Goal: Transaction & Acquisition: Purchase product/service

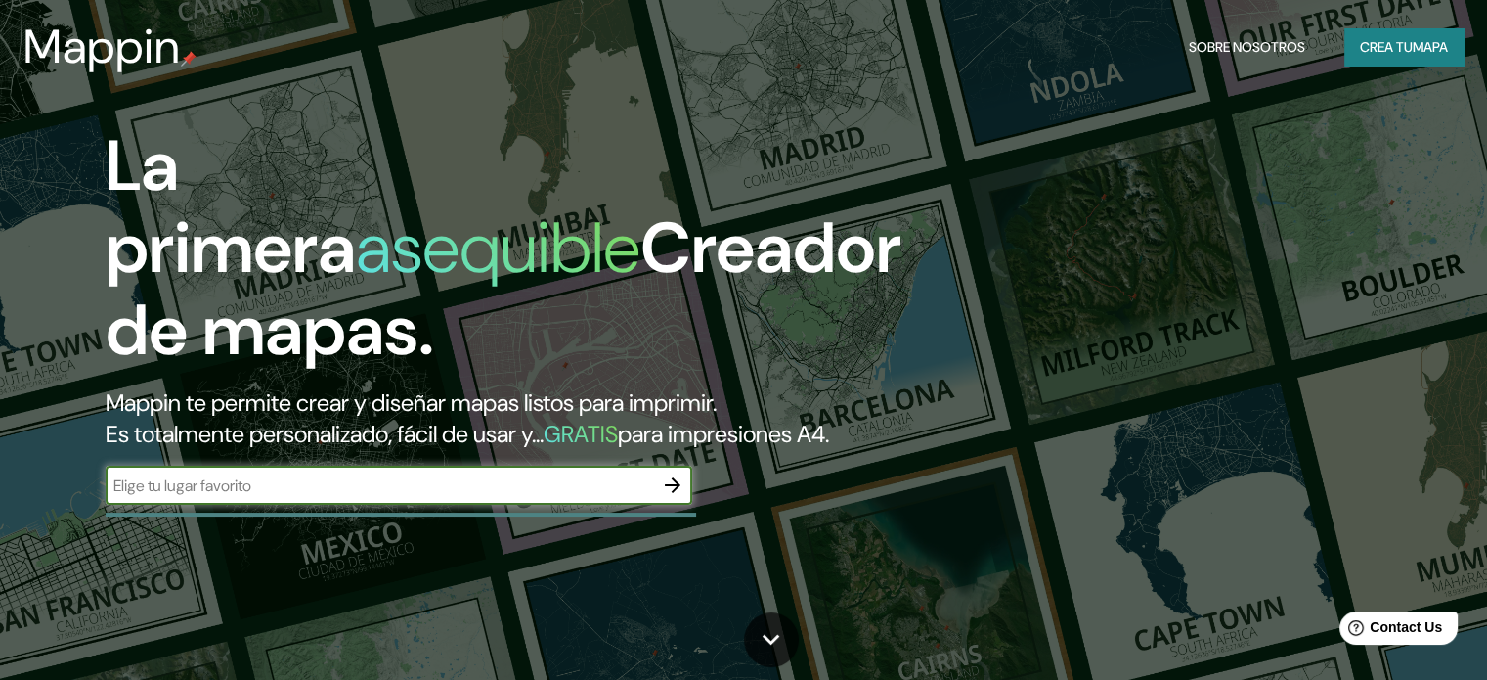
click at [346, 497] on input "text" at bounding box center [380, 485] width 548 height 22
type input "CAMBIAR GOOGLE MAPS EN PLANOS"
drag, startPoint x: 413, startPoint y: 514, endPoint x: 0, endPoint y: 523, distance: 412.8
click at [0, 523] on div "La primera asequible Creador de mapas. Mappin te permite crear y diseñar mapas …" at bounding box center [743, 340] width 1487 height 680
click at [605, 497] on input "text" at bounding box center [380, 485] width 548 height 22
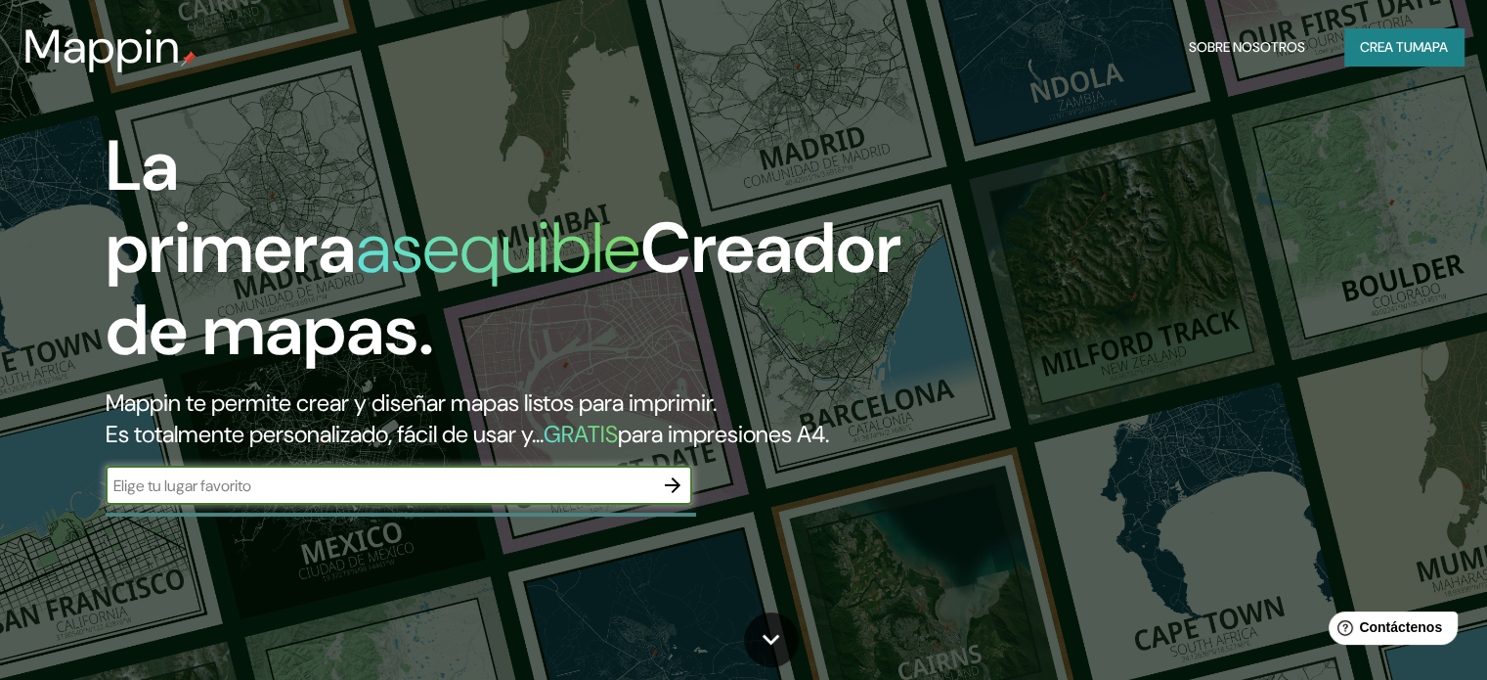
paste input "4 Avenue Charles et Emile Lestage, Gradignan, Francia"
type input "4 Avenue Charles et Emile Lestage, Gradignan, Francia"
click at [675, 497] on icon "button" at bounding box center [672, 484] width 23 height 23
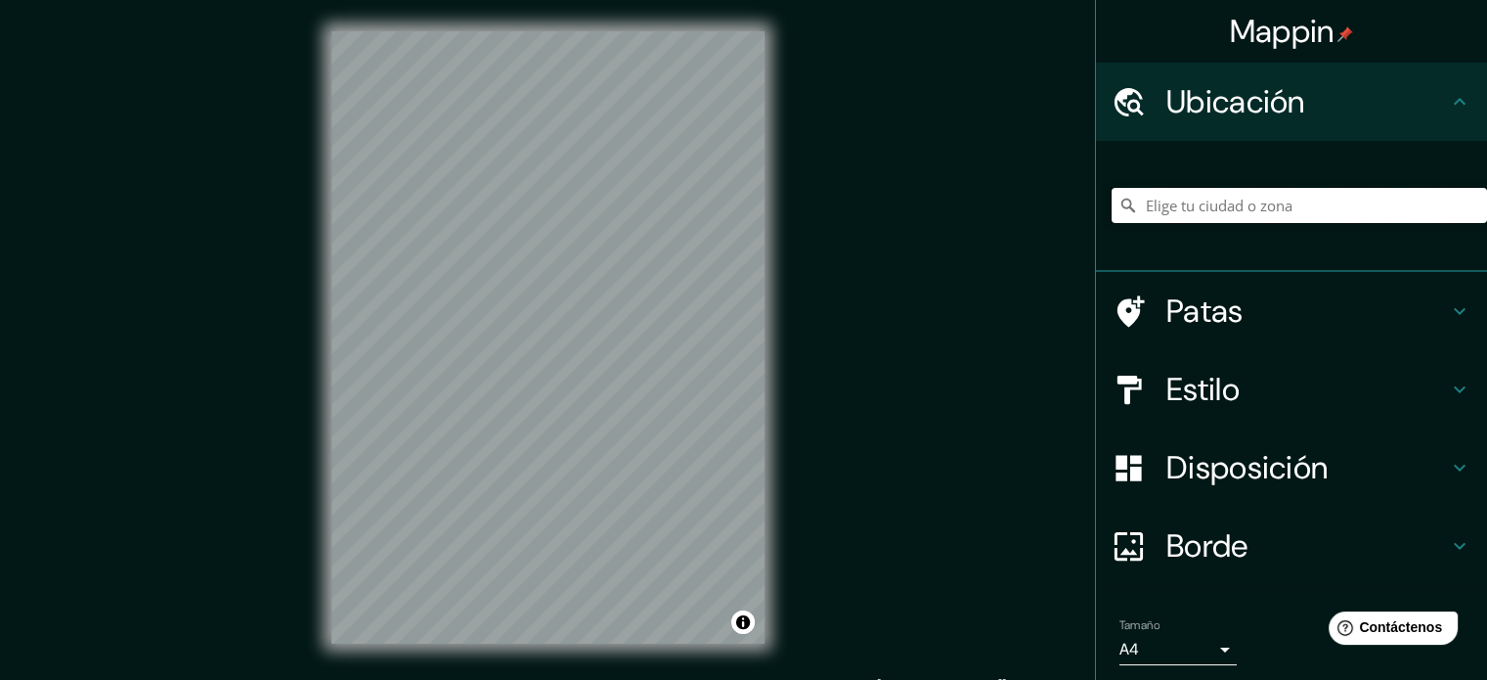
click at [1207, 205] on input "Elige tu ciudad o zona" at bounding box center [1300, 205] width 376 height 35
paste input "4 Avenue Charles et Emile Lestage, Gradignan, Francia"
type input "[STREET_ADDRESS][PERSON_NAME]"
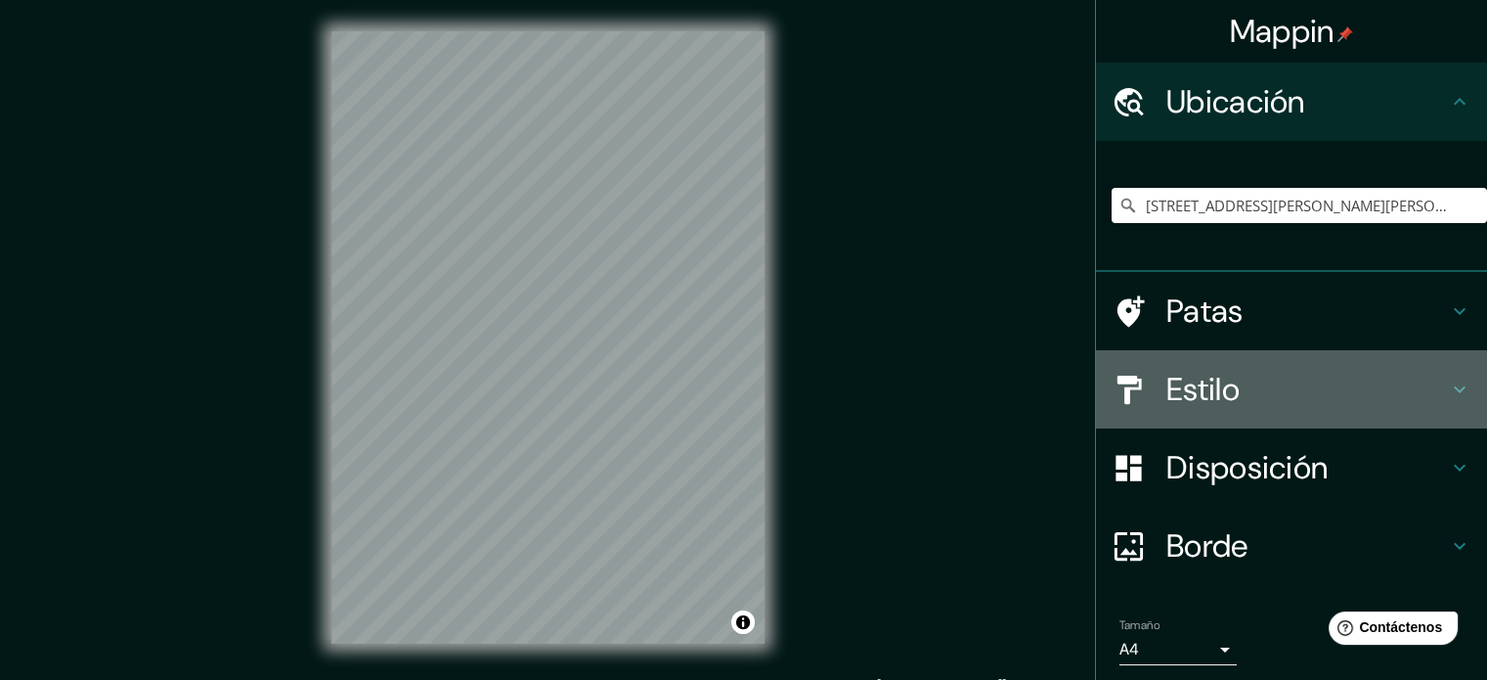
click at [1215, 396] on font "Estilo" at bounding box center [1203, 389] width 73 height 41
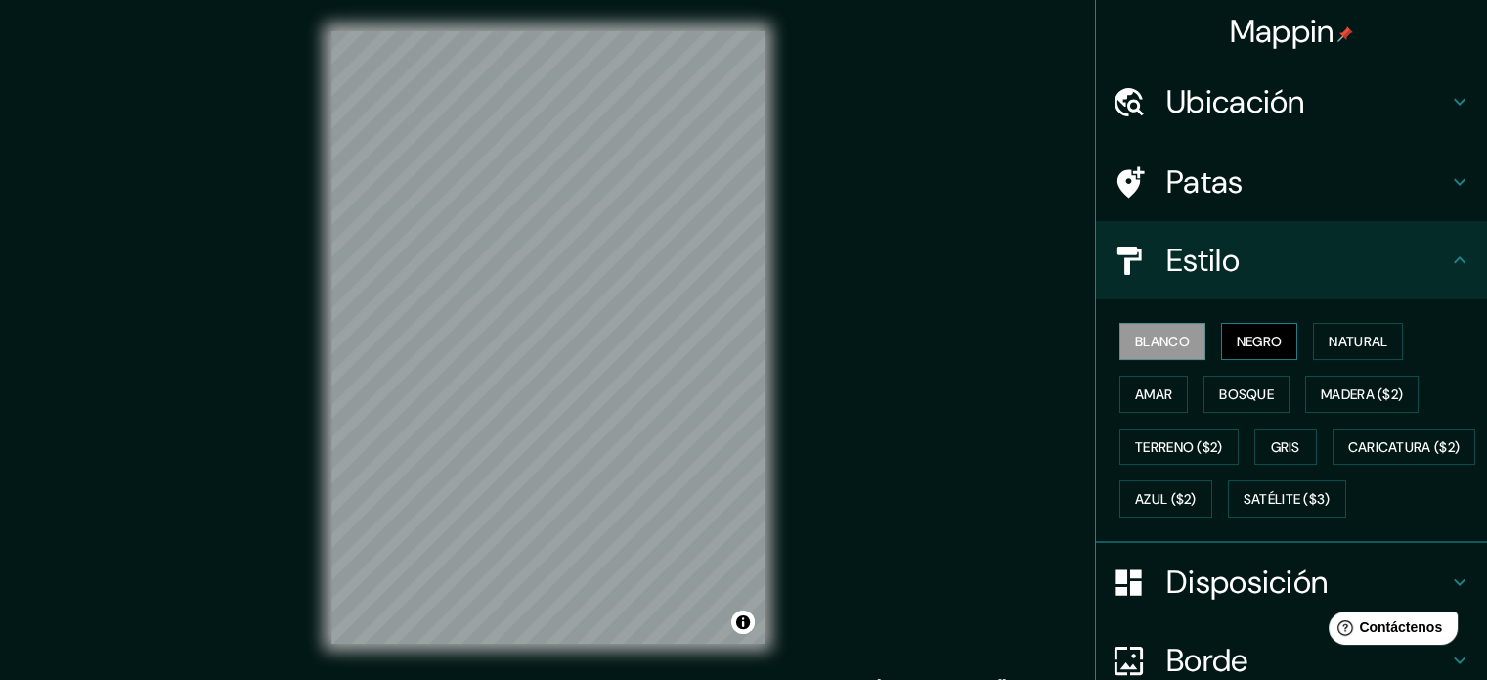
click at [1240, 351] on font "Negro" at bounding box center [1260, 341] width 46 height 25
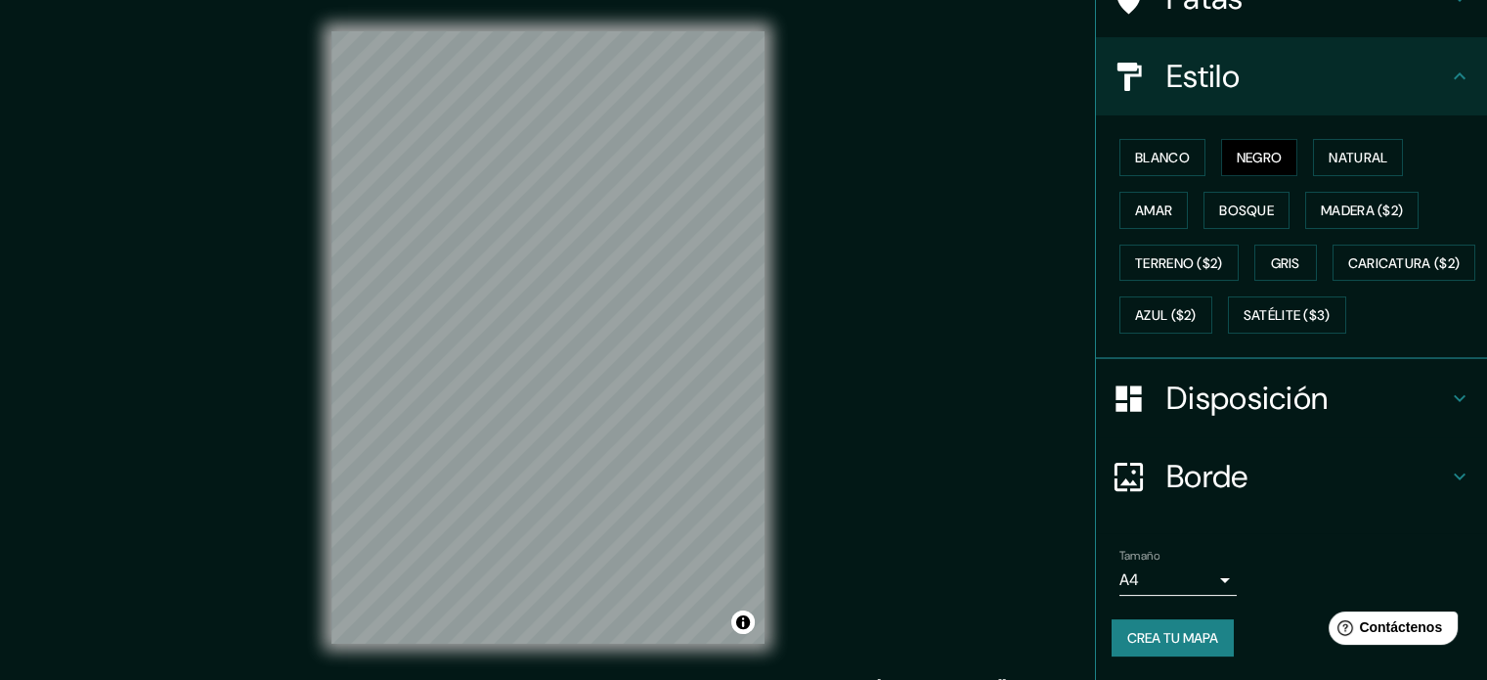
scroll to position [231, 0]
click at [1154, 642] on font "Crea tu mapa" at bounding box center [1173, 638] width 91 height 18
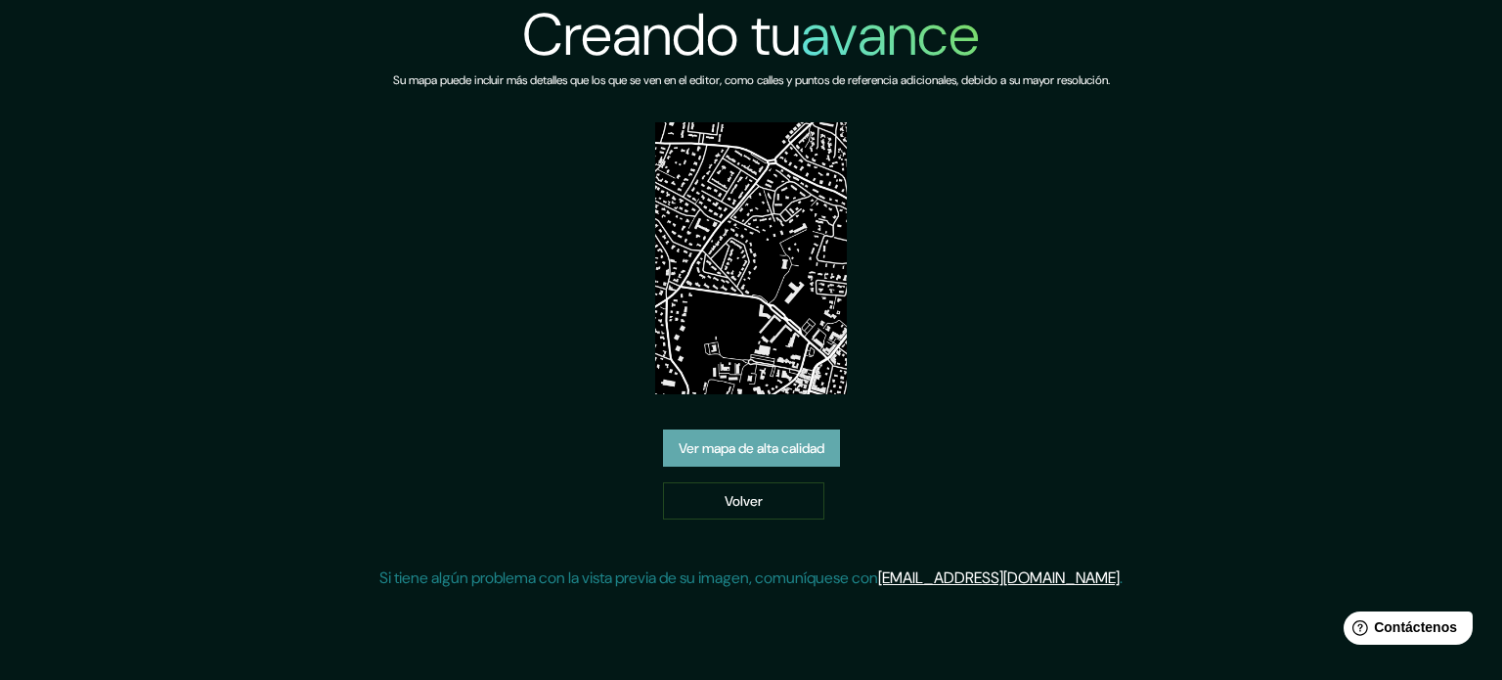
click at [752, 443] on font "Ver mapa de alta calidad" at bounding box center [752, 448] width 146 height 18
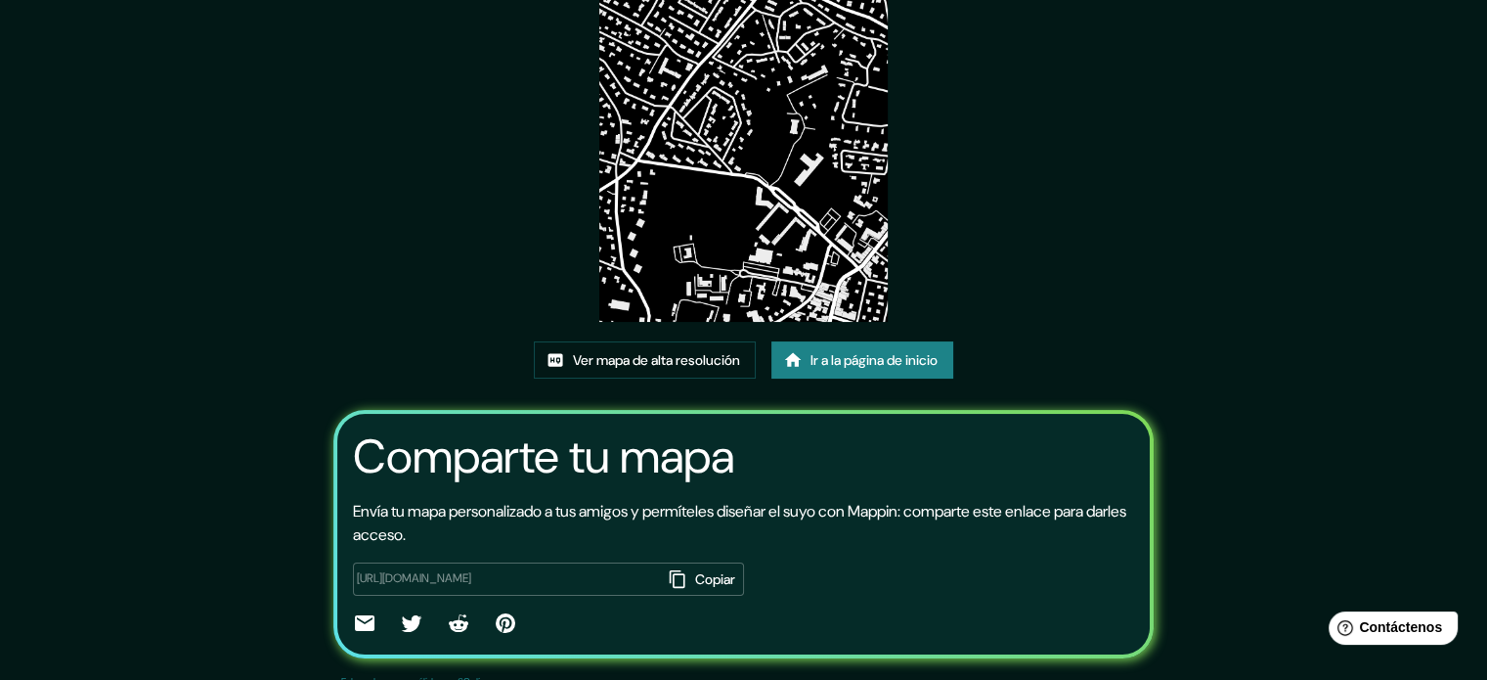
scroll to position [23, 0]
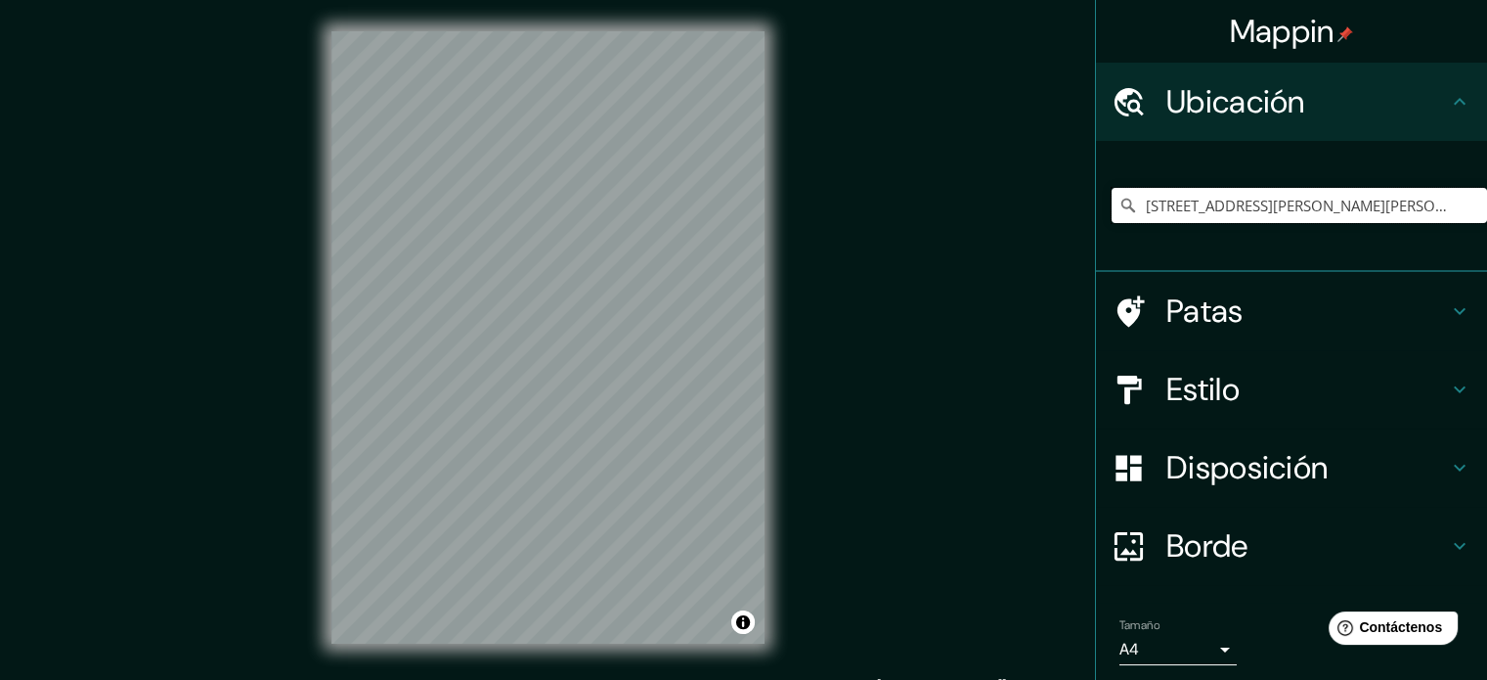
click at [1463, 201] on input "4 Avenue Charles Et Émile Lestage, 33170 Gradignan, Francia" at bounding box center [1300, 205] width 376 height 35
click at [1412, 204] on input "4 Avenue Charles Et Émile Lestage, 33170 Gradignan, Francia" at bounding box center [1300, 205] width 376 height 35
click at [1412, 204] on input "[STREET_ADDRESS][PERSON_NAME][PERSON_NAME]" at bounding box center [1300, 205] width 376 height 35
click at [1119, 207] on icon at bounding box center [1129, 206] width 20 height 20
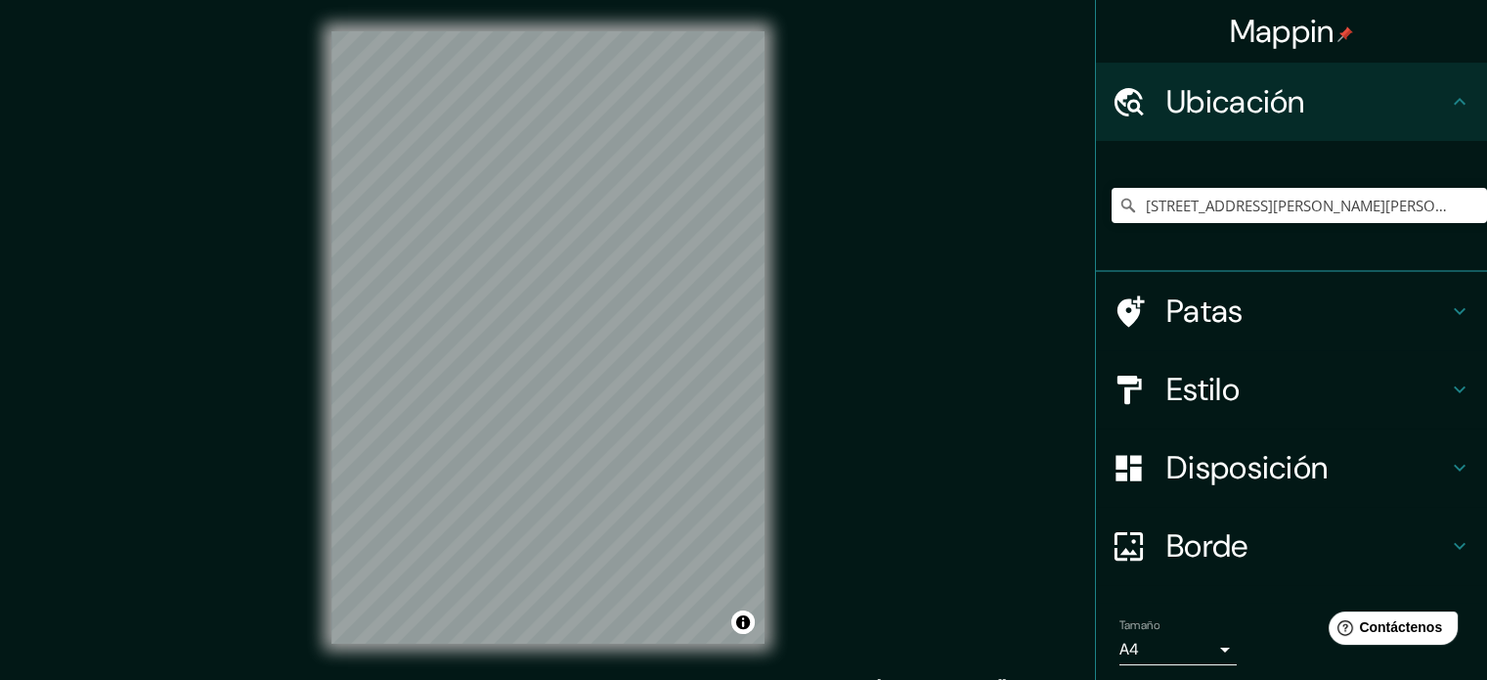
click at [1122, 206] on icon at bounding box center [1129, 206] width 14 height 14
click at [1243, 212] on input "[STREET_ADDRESS][PERSON_NAME][PERSON_NAME]" at bounding box center [1300, 205] width 376 height 35
click at [1309, 208] on input "Elige tu ciudad o zona" at bounding box center [1300, 205] width 376 height 35
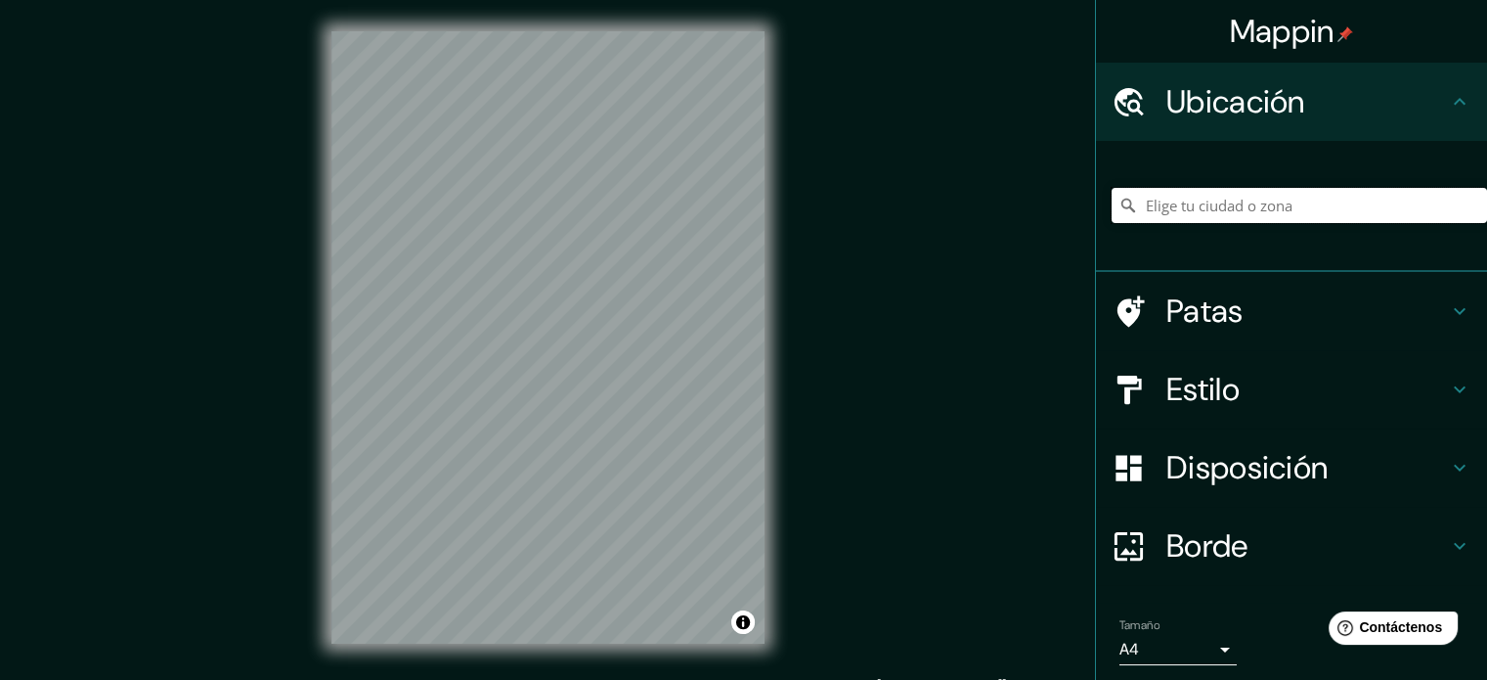
paste input "[STREET_ADDRESS][PERSON_NAME][PERSON_NAME]"
type input "[STREET_ADDRESS][PERSON_NAME][PERSON_NAME]"
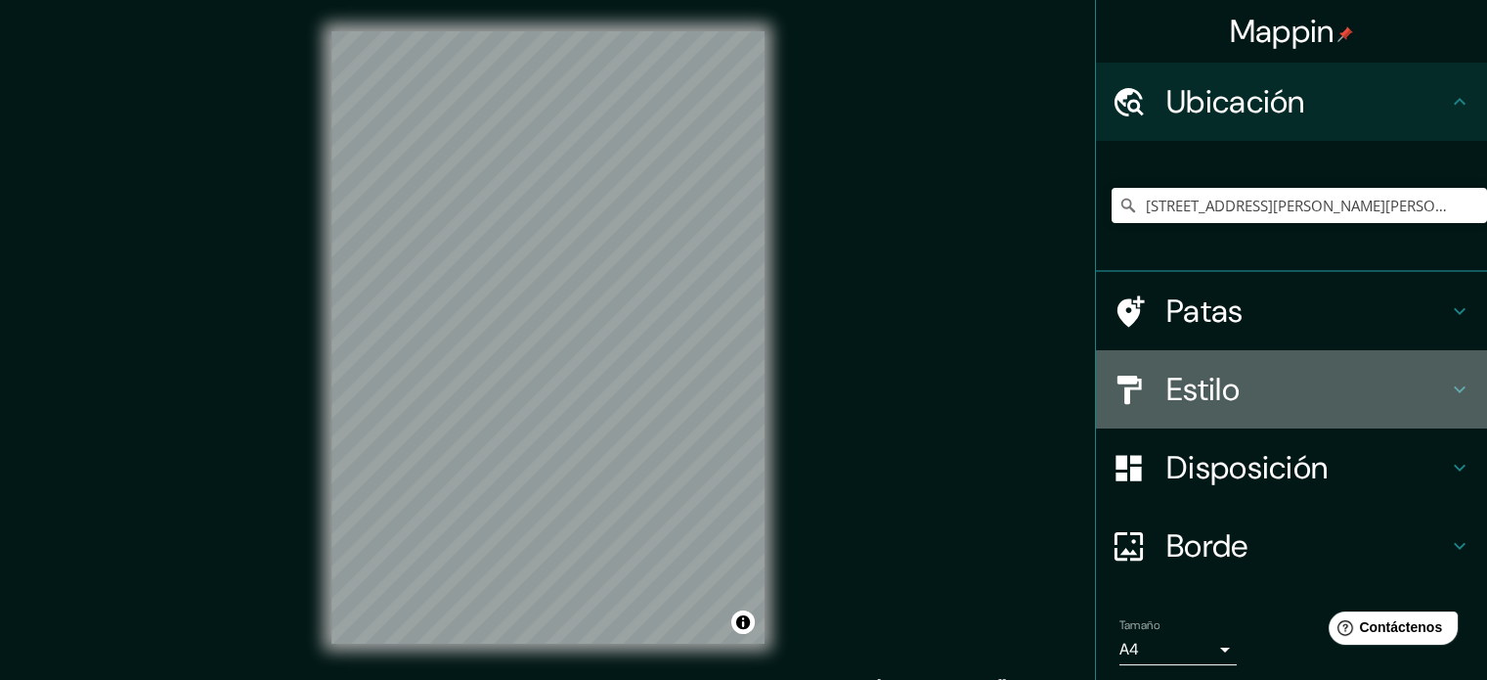
click at [1209, 398] on font "Estilo" at bounding box center [1203, 389] width 73 height 41
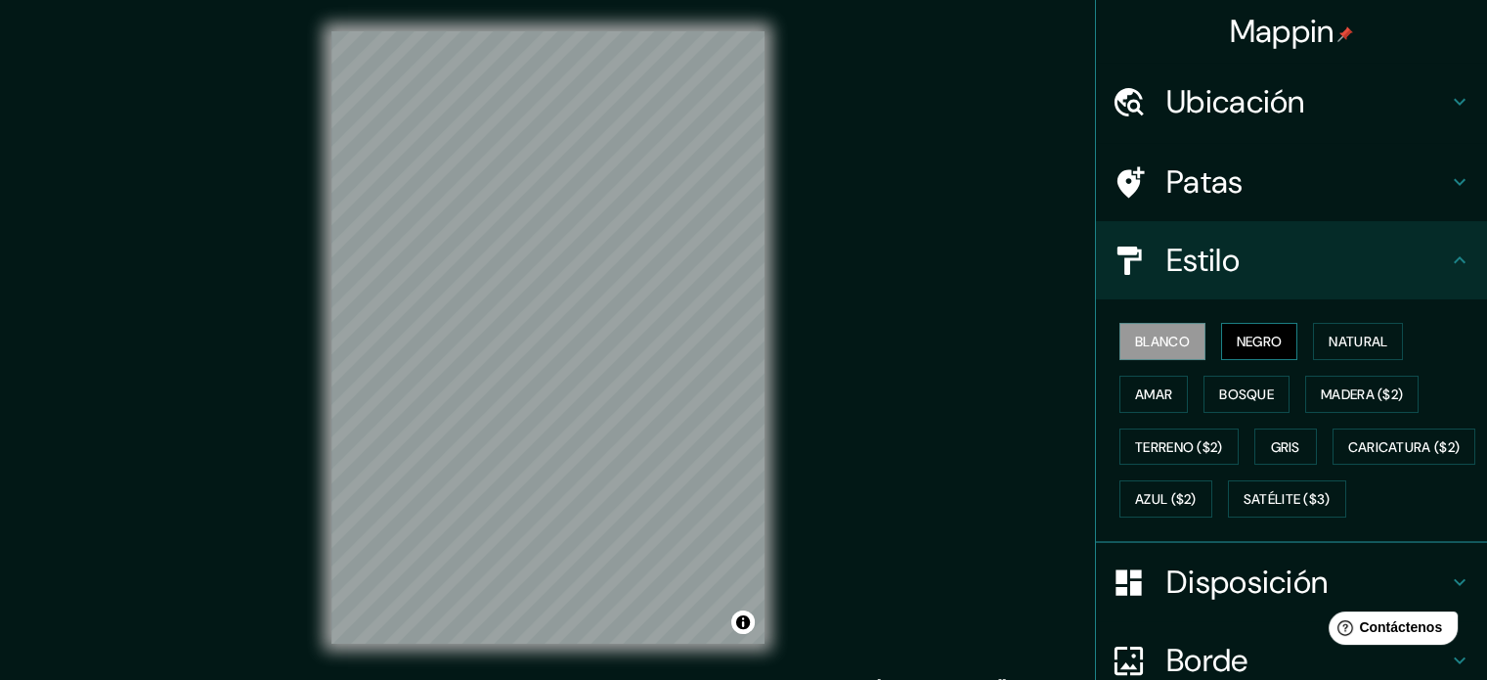
click at [1237, 333] on font "Negro" at bounding box center [1260, 342] width 46 height 18
click at [1238, 180] on h4 "Patas" at bounding box center [1308, 181] width 282 height 39
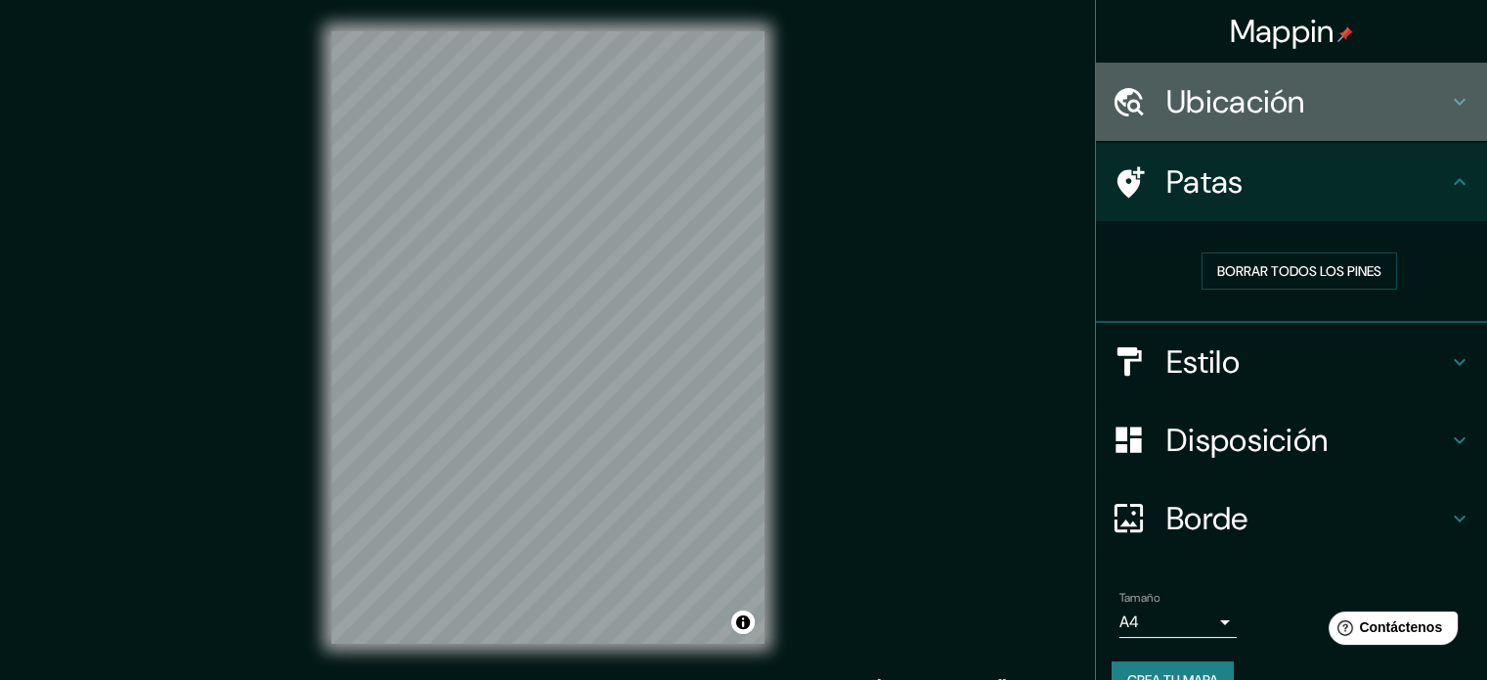
click at [1238, 96] on font "Ubicación" at bounding box center [1236, 101] width 139 height 41
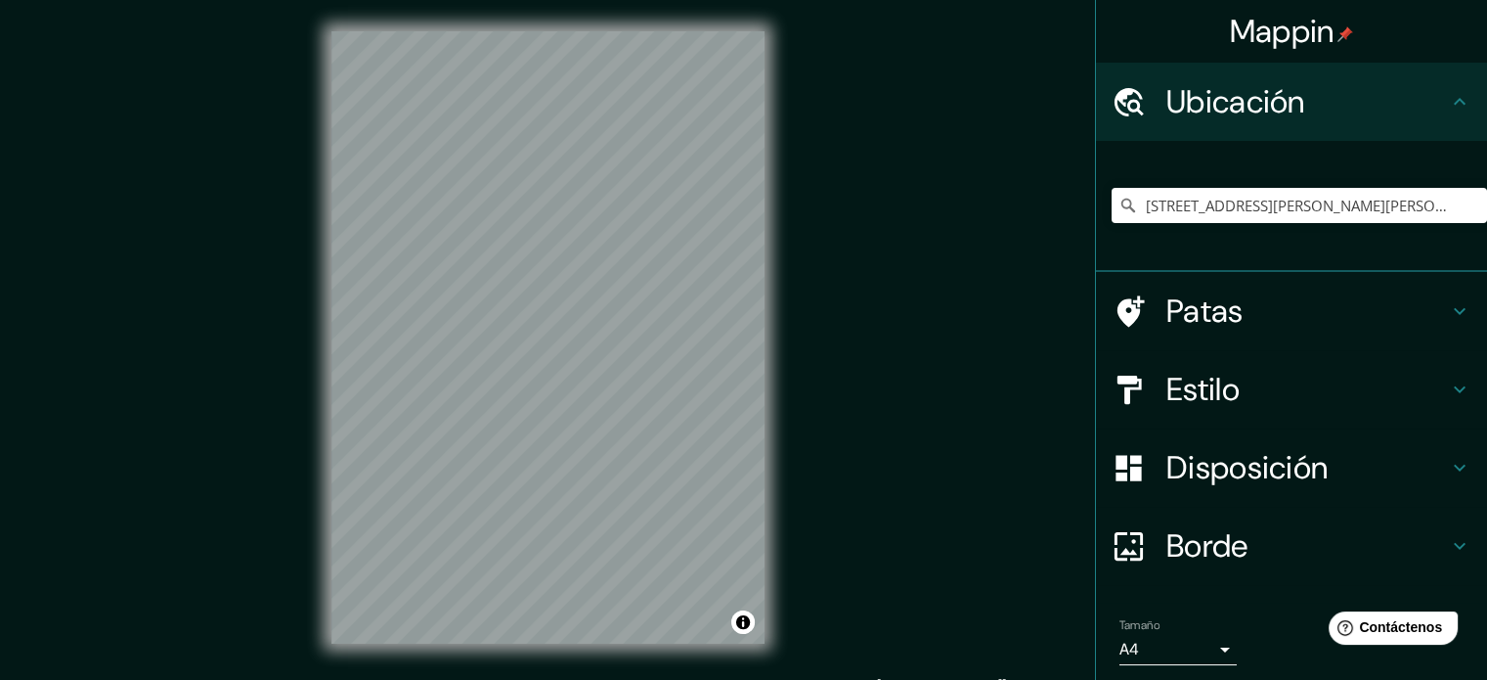
click at [1238, 96] on font "Ubicación" at bounding box center [1236, 101] width 139 height 41
click at [1194, 531] on font "Borde" at bounding box center [1208, 545] width 82 height 41
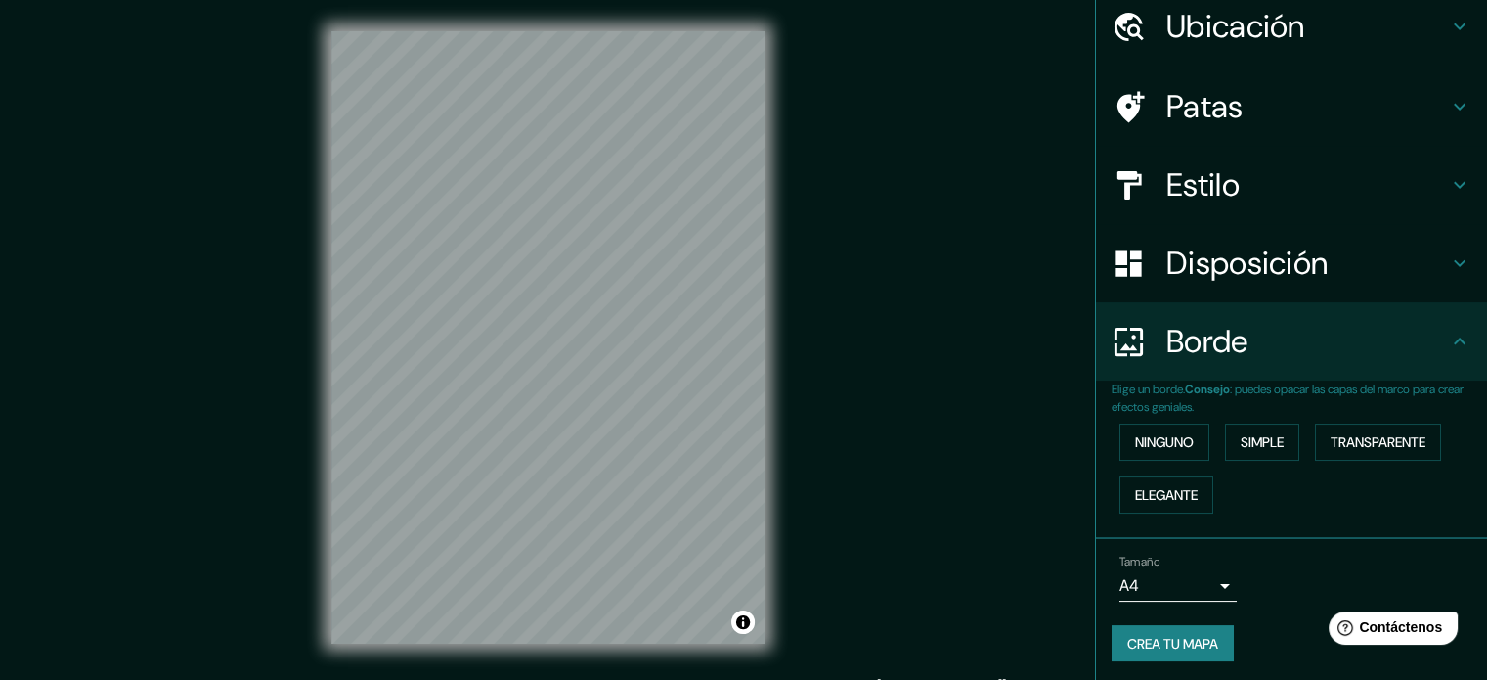
scroll to position [78, 0]
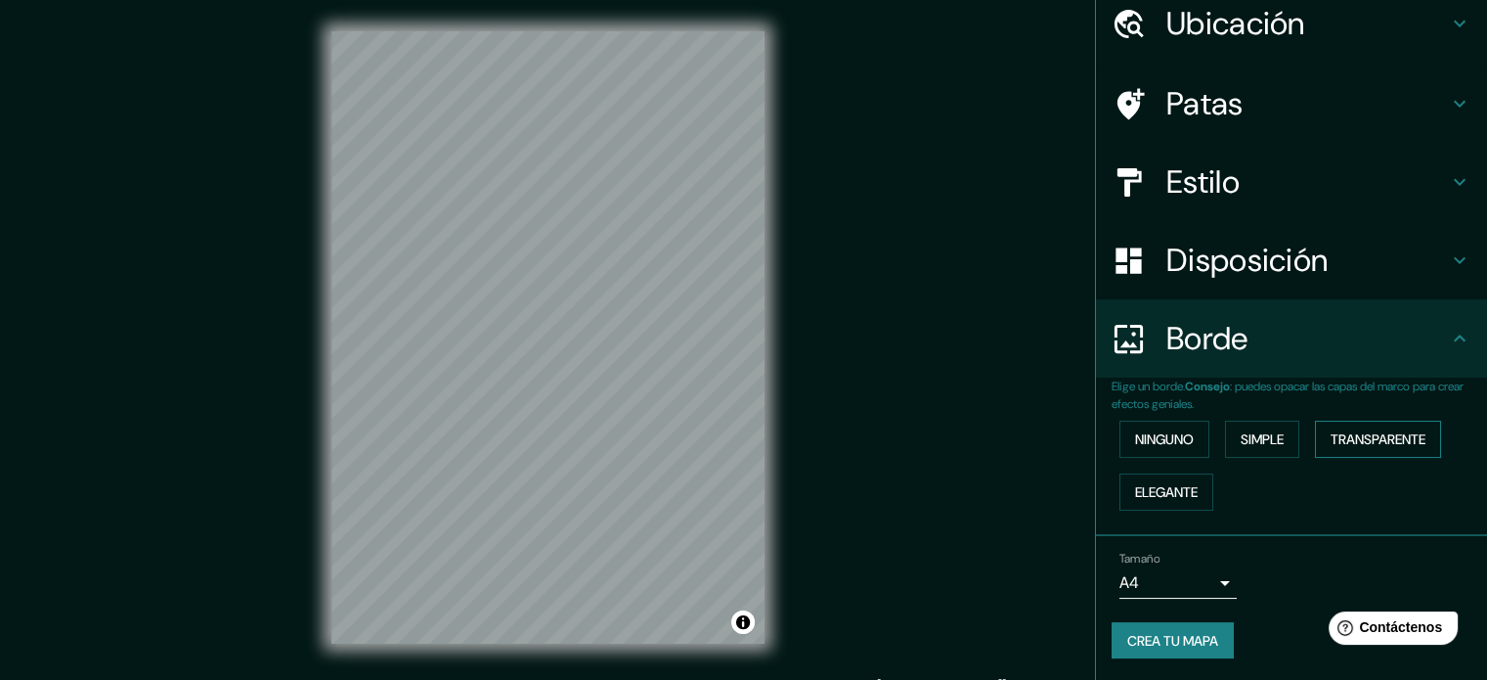
click at [1376, 447] on font "Transparente" at bounding box center [1378, 438] width 95 height 25
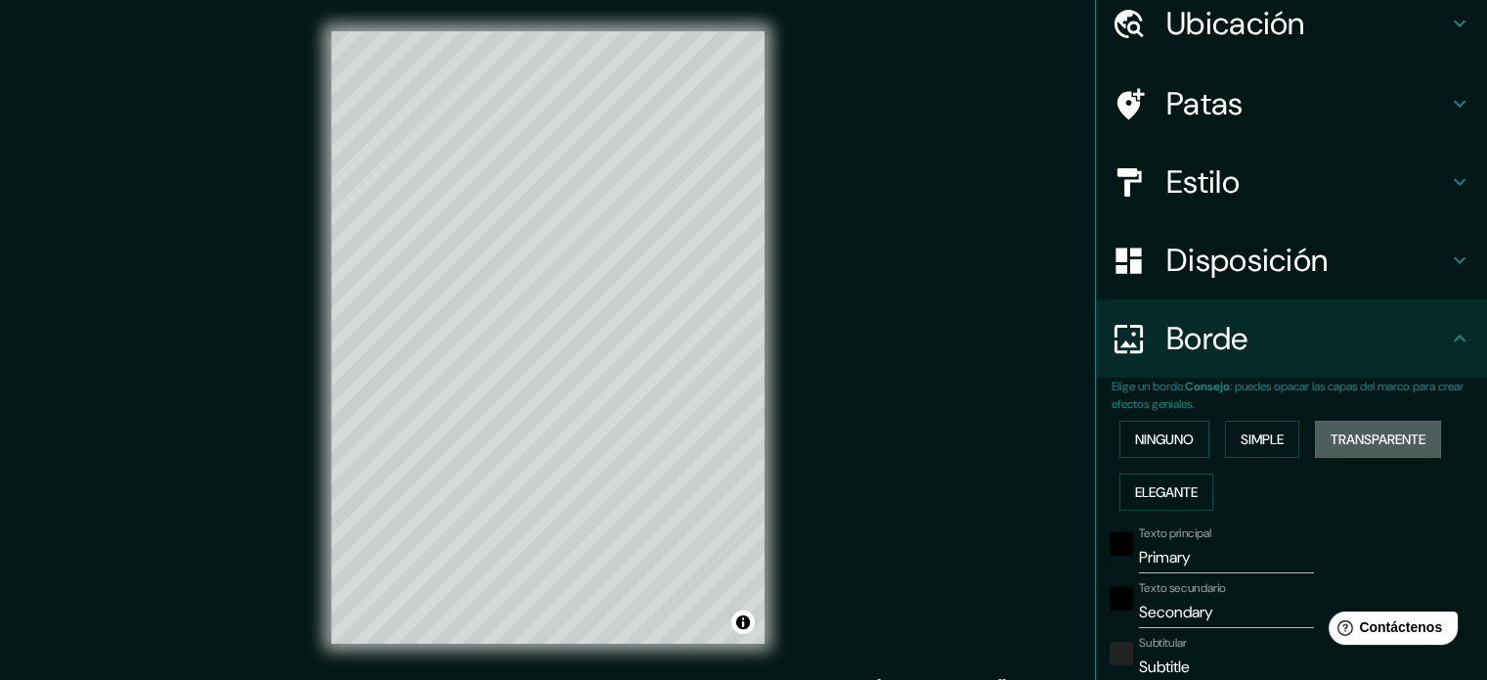
click at [1376, 447] on font "Transparente" at bounding box center [1378, 438] width 95 height 25
type input "213"
type input "35"
click at [1263, 445] on font "Simple" at bounding box center [1262, 439] width 43 height 18
click at [1394, 437] on font "Transparente" at bounding box center [1378, 439] width 95 height 18
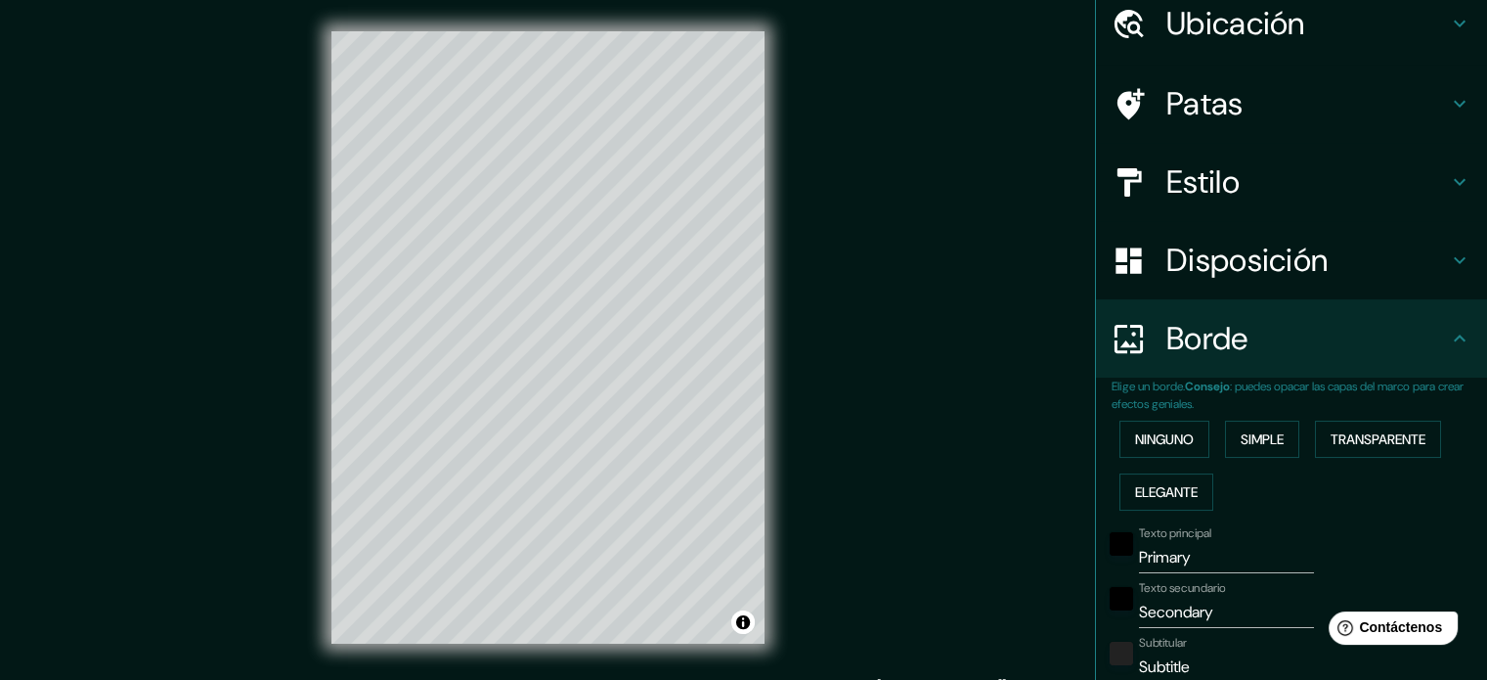
click at [1257, 383] on font ": puedes opacar las capas del marco para crear efectos geniales." at bounding box center [1288, 394] width 352 height 33
click at [1242, 434] on font "Simple" at bounding box center [1262, 439] width 43 height 18
click at [1146, 457] on div "Ninguno Simple Transparente Elegante" at bounding box center [1300, 466] width 376 height 106
click at [1150, 441] on font "Ninguno" at bounding box center [1164, 439] width 59 height 18
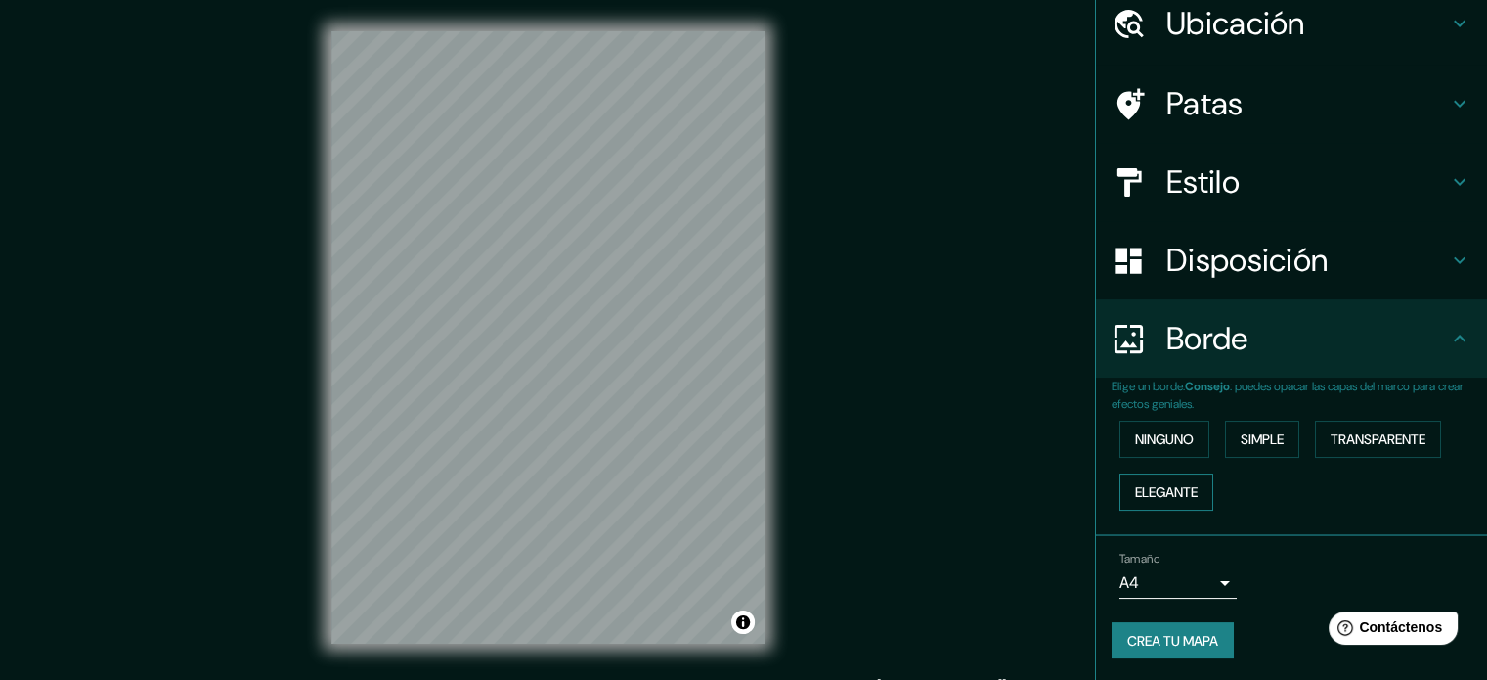
click at [1153, 485] on font "Elegante" at bounding box center [1166, 492] width 63 height 18
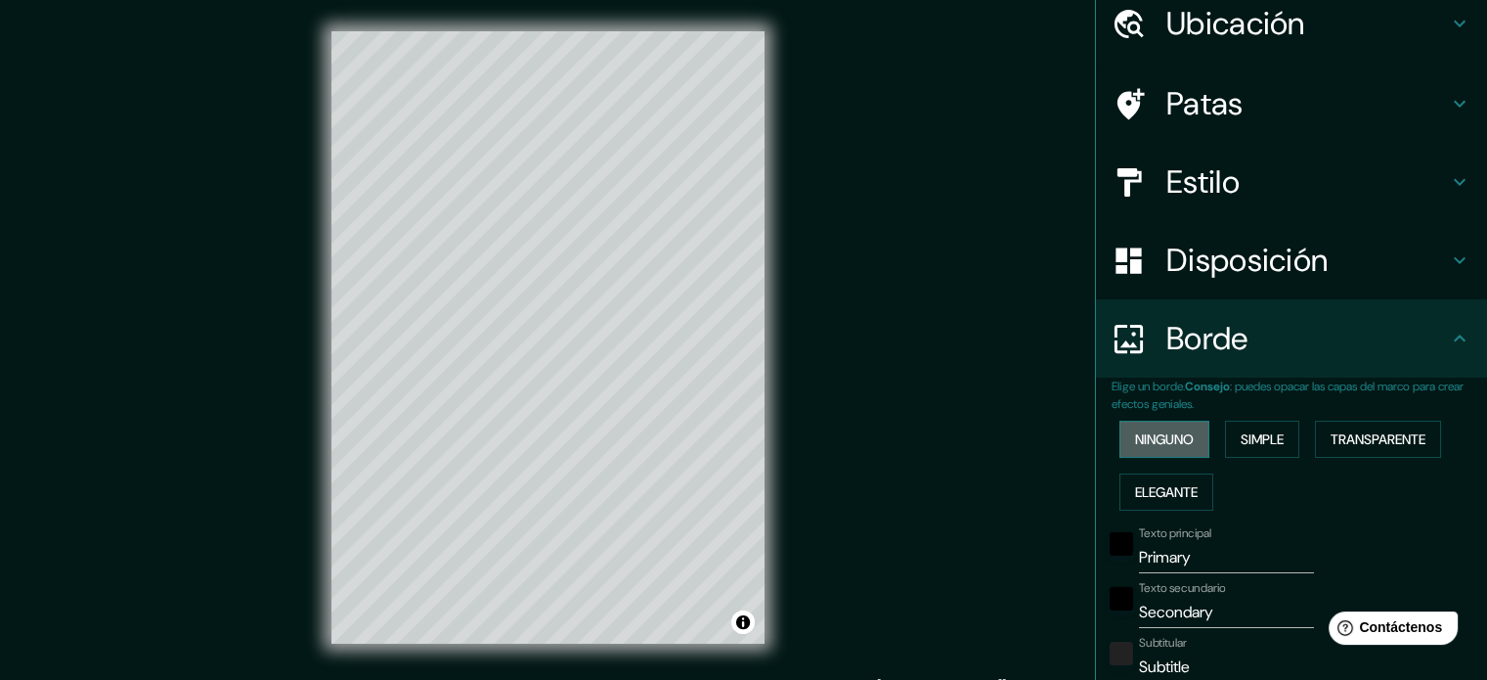
click at [1167, 440] on font "Ninguno" at bounding box center [1164, 439] width 59 height 18
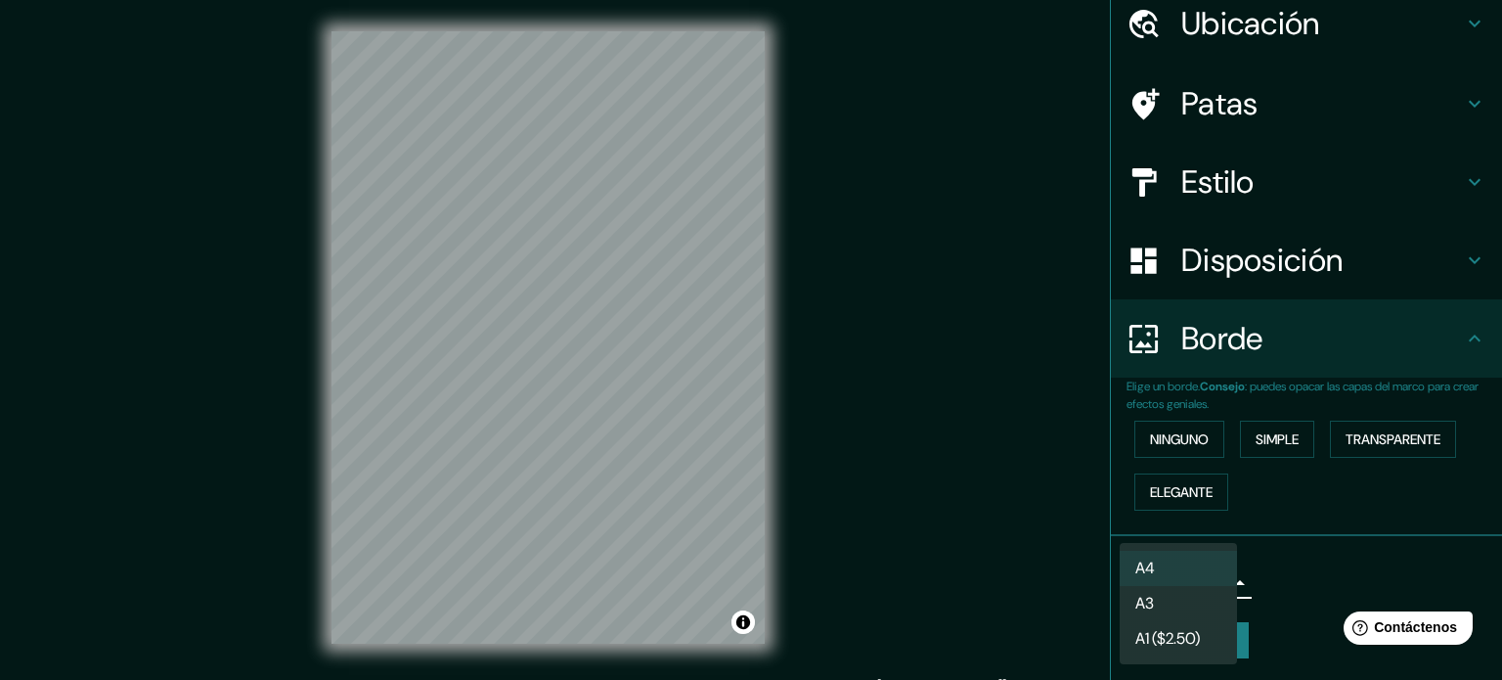
click at [1176, 585] on body "Mappin Ubicación 4 Avenue Charles Et Émile Lestage, 33170 Gradignan, Francia 4 …" at bounding box center [751, 340] width 1502 height 680
click at [1197, 556] on li "A4" at bounding box center [1178, 569] width 117 height 36
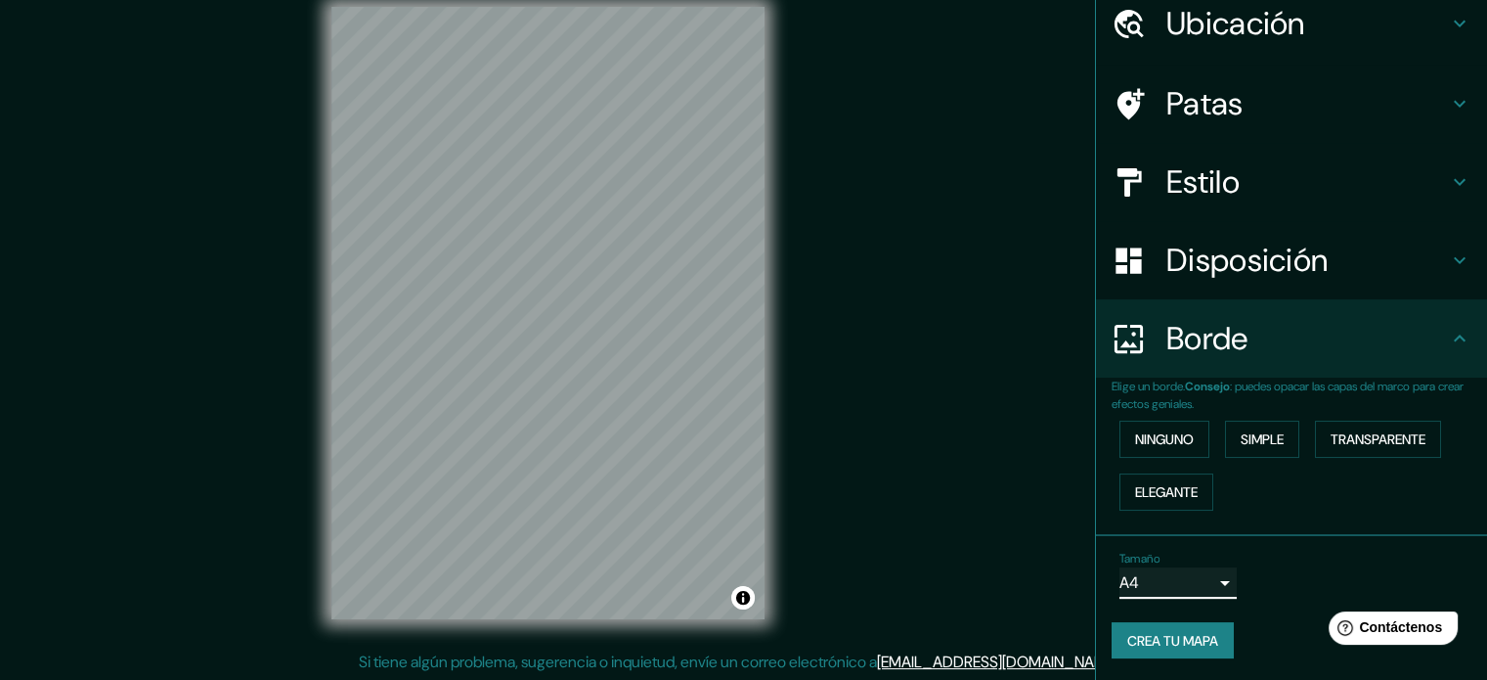
scroll to position [25, 0]
click at [1158, 641] on font "Crea tu mapa" at bounding box center [1173, 641] width 91 height 18
click at [1206, 636] on font "Crea tu mapa" at bounding box center [1173, 641] width 91 height 18
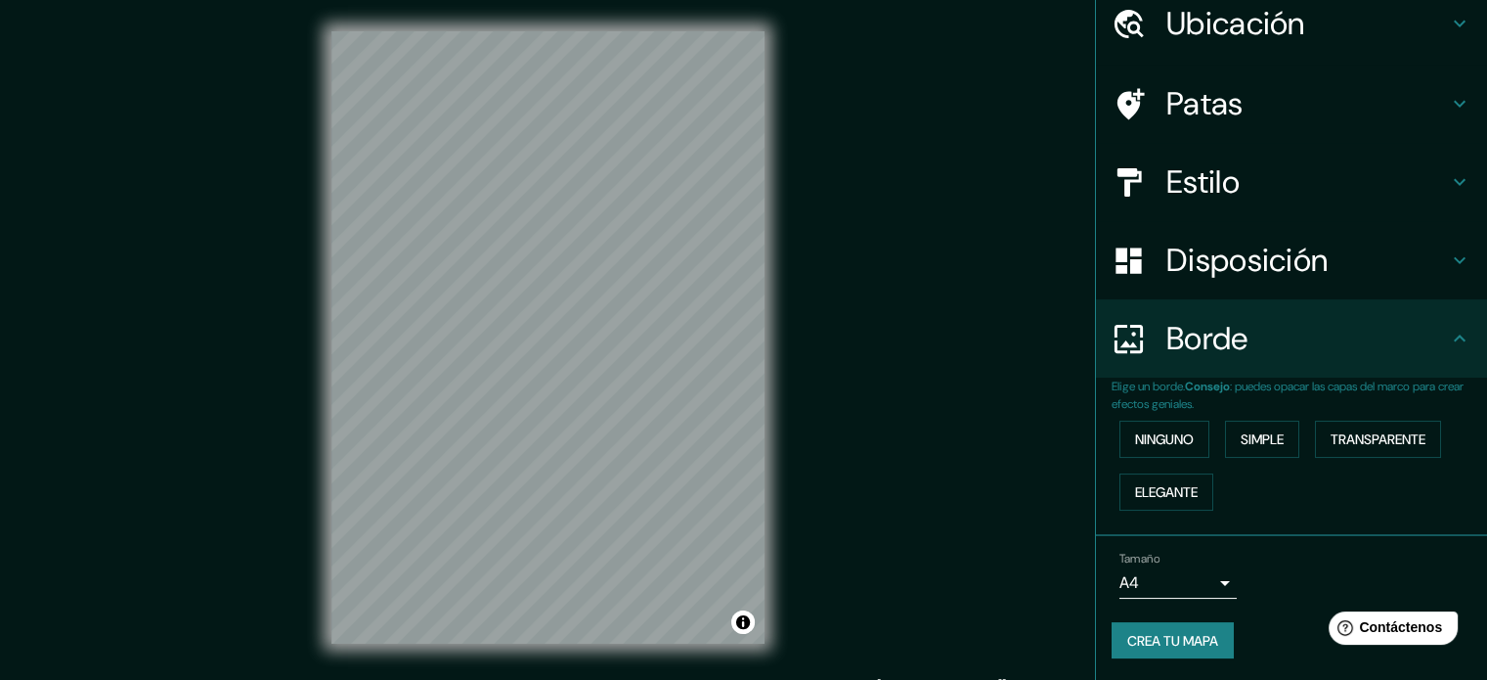
scroll to position [0, 0]
click at [1154, 665] on div "Tamaño A4 single Crea tu mapa" at bounding box center [1292, 609] width 360 height 131
click at [1167, 641] on font "Crea tu mapa" at bounding box center [1173, 641] width 91 height 18
click at [1167, 641] on div "Crea tu mapa" at bounding box center [1292, 640] width 360 height 37
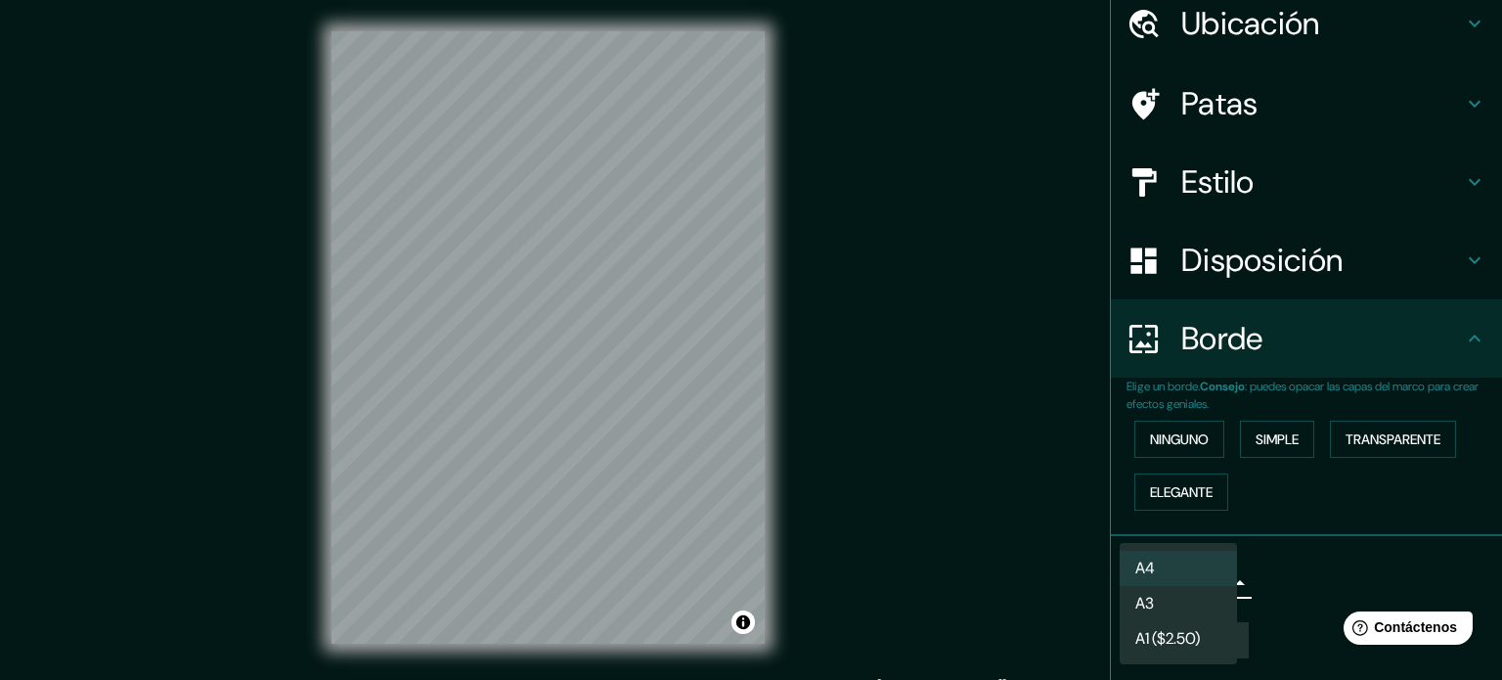
click at [1209, 590] on body "Mappin Ubicación 4 Avenue Charles Et Émile Lestage, 33170 Gradignan, Francia 4 …" at bounding box center [751, 340] width 1502 height 680
click at [1193, 602] on li "A3" at bounding box center [1178, 605] width 117 height 36
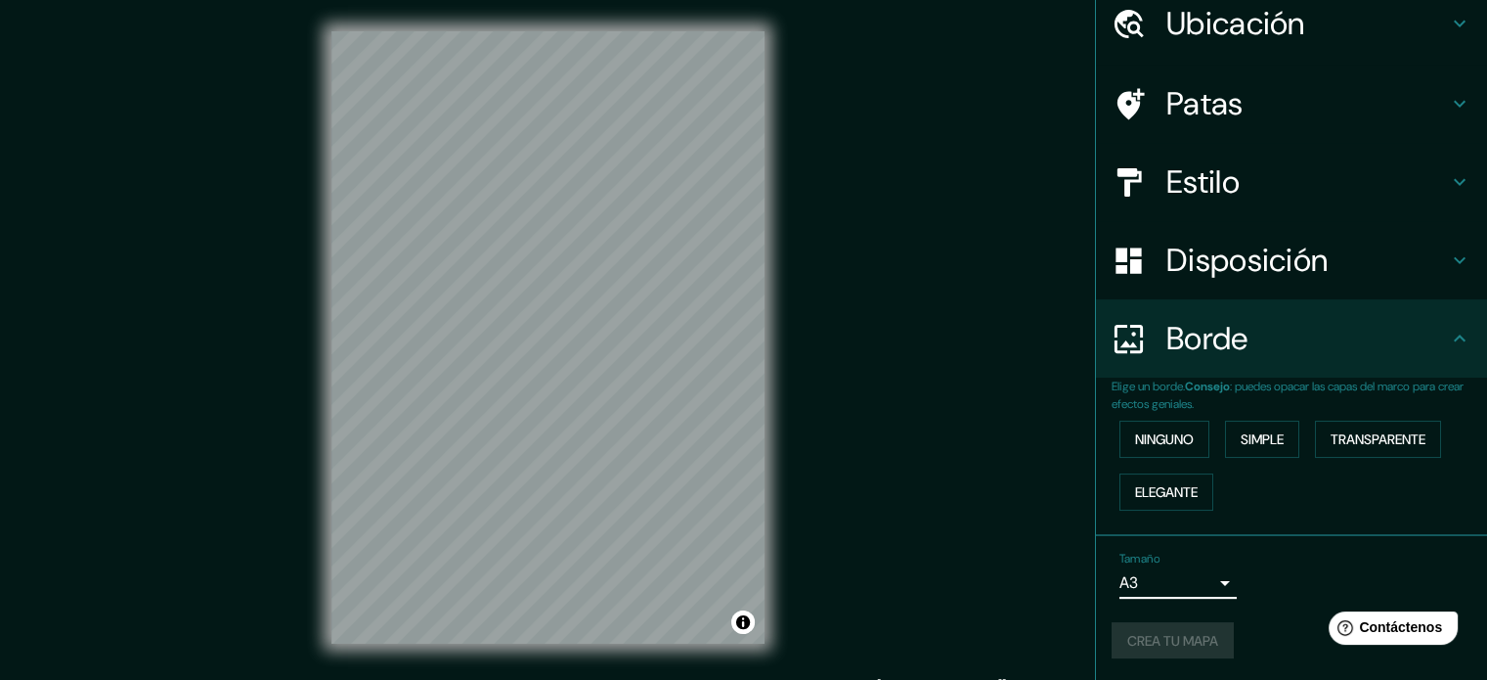
click at [1172, 636] on div "Crea tu mapa" at bounding box center [1292, 640] width 360 height 37
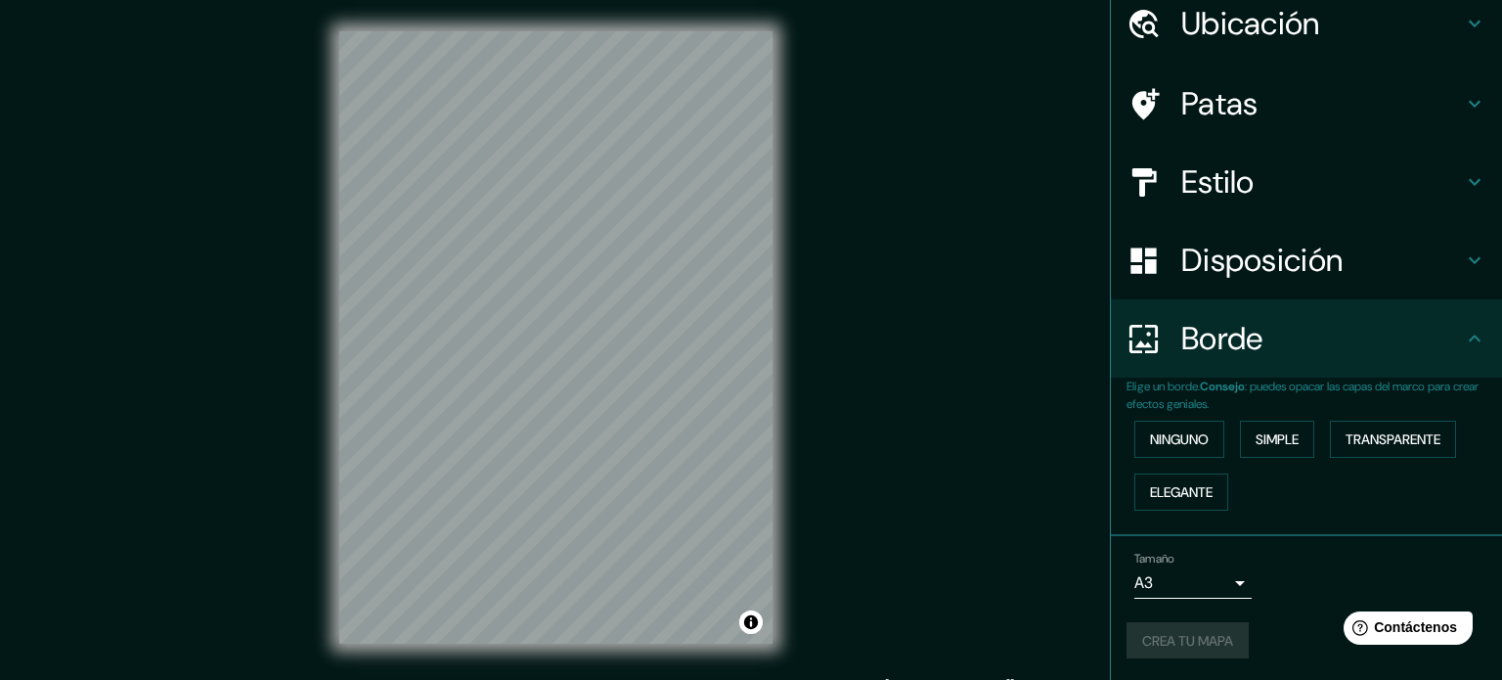
click at [1205, 587] on body "Mappin Ubicación 4 Avenue Charles Et Émile Lestage, 33170 Gradignan, Francia 4 …" at bounding box center [751, 340] width 1502 height 680
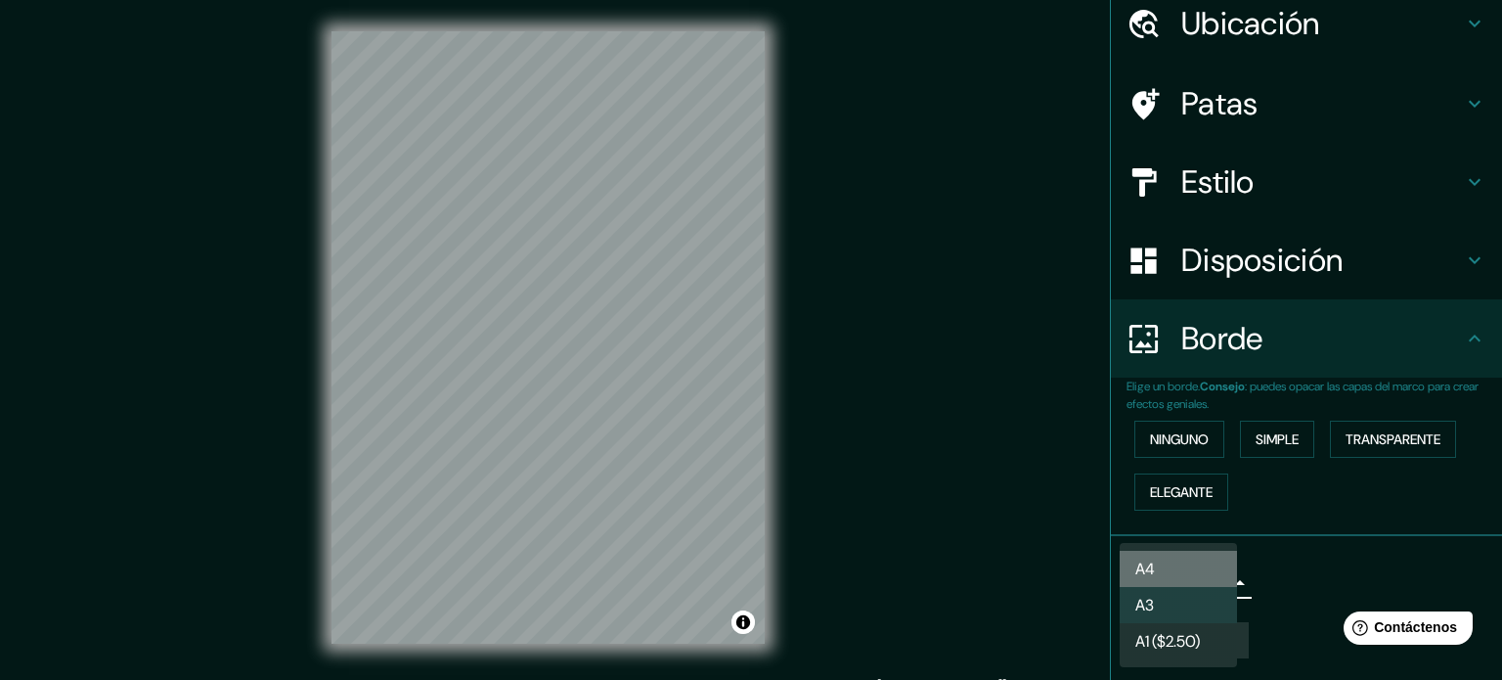
click at [1178, 581] on li "A4" at bounding box center [1178, 569] width 117 height 36
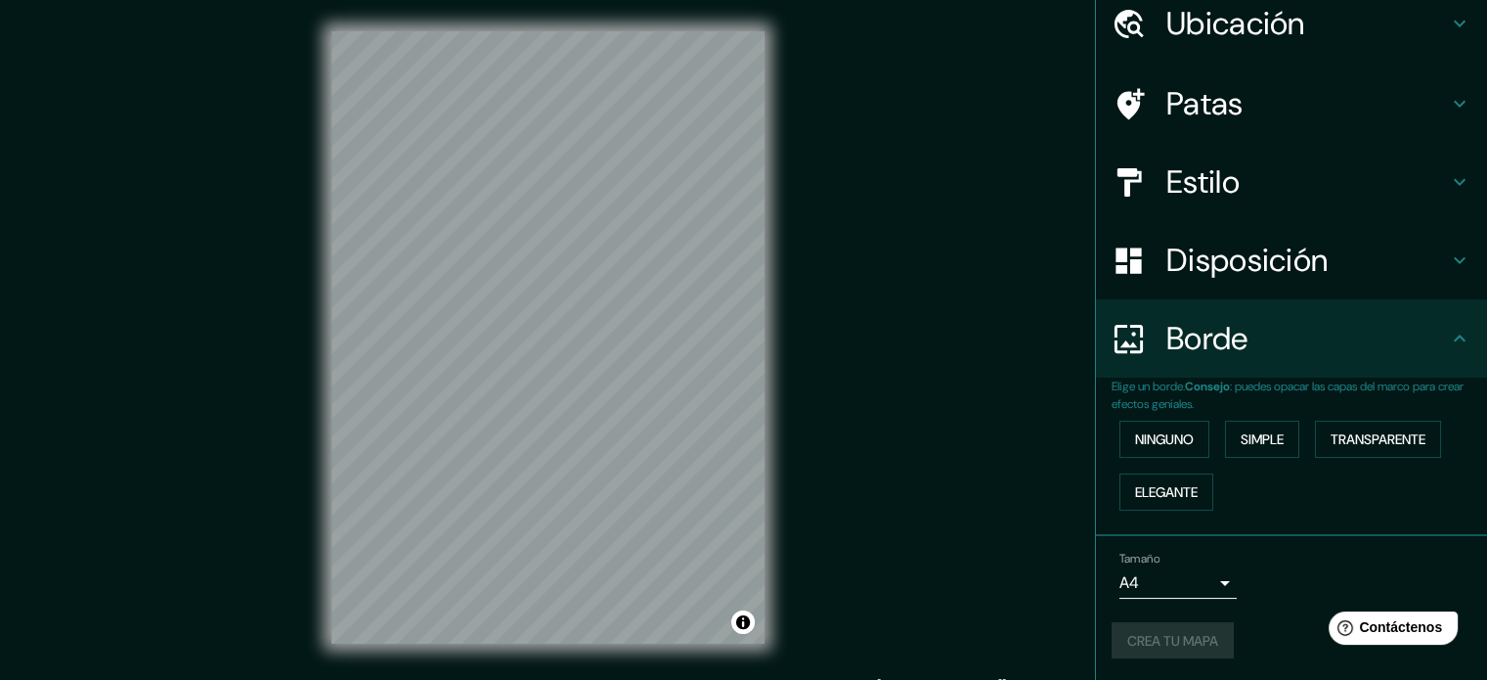
drag, startPoint x: 1189, startPoint y: 649, endPoint x: 999, endPoint y: 595, distance: 198.4
click at [1184, 649] on div "Crea tu mapa" at bounding box center [1292, 640] width 360 height 37
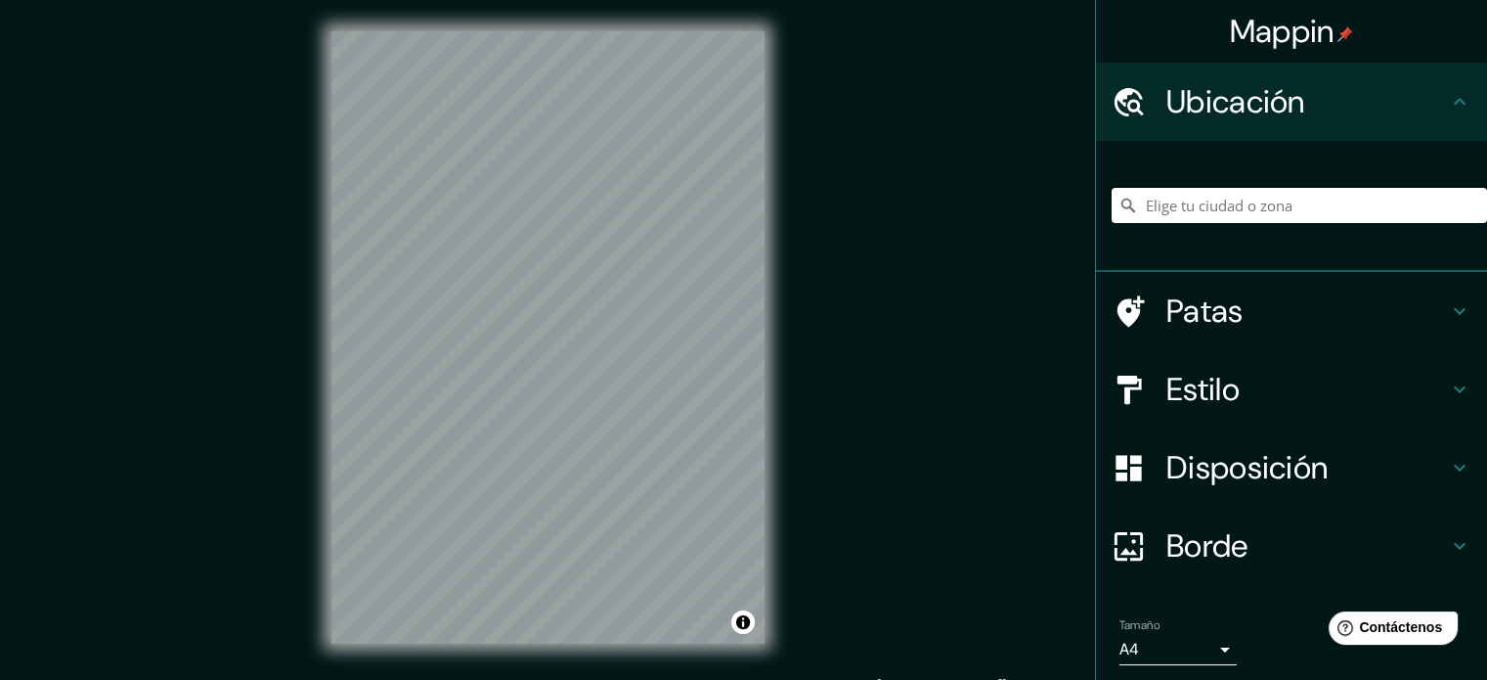
click at [1228, 200] on input "Elige tu ciudad o zona" at bounding box center [1300, 205] width 376 height 35
paste input "4 Avenue Charles Et Émile Lestage, 33170 Gradignan, Francia"
type input "4 Avenue Charles Et Émile Lestage, 33170 Gradignan, Francia"
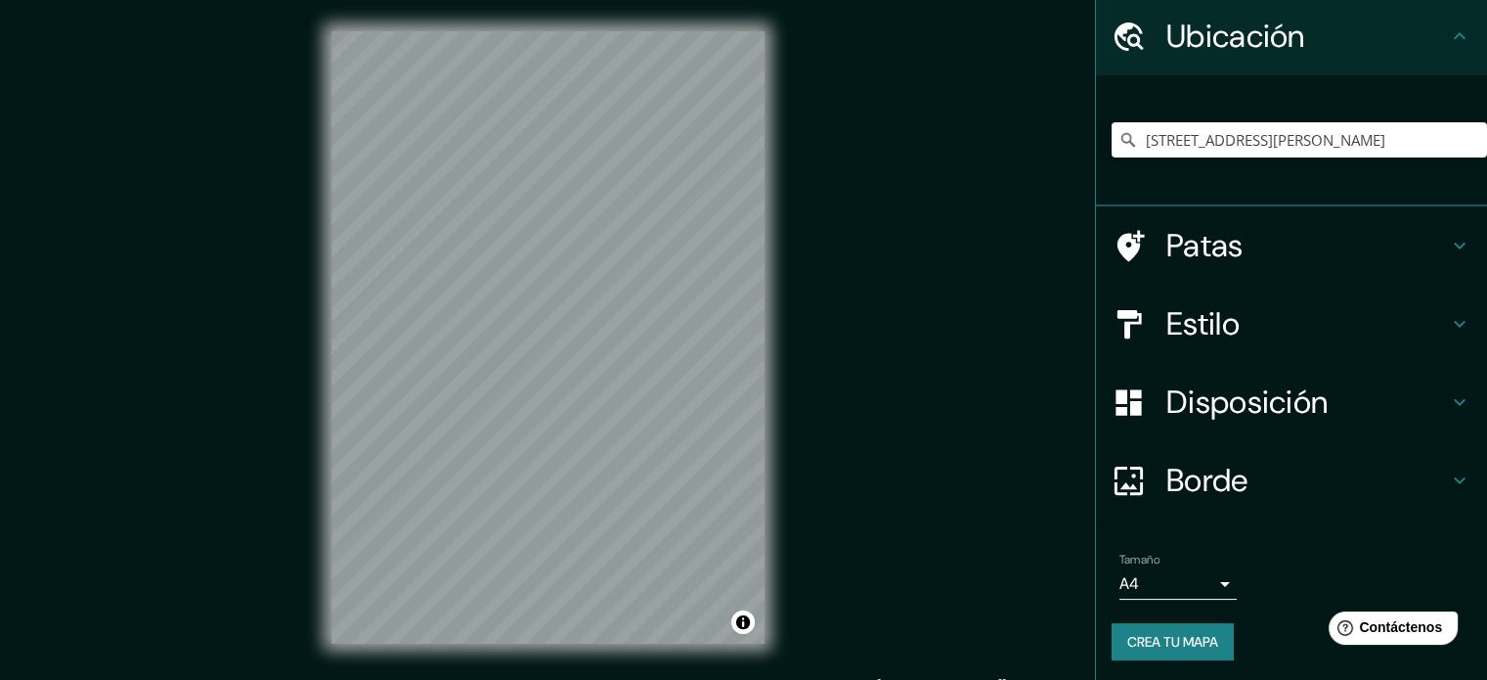
scroll to position [67, 0]
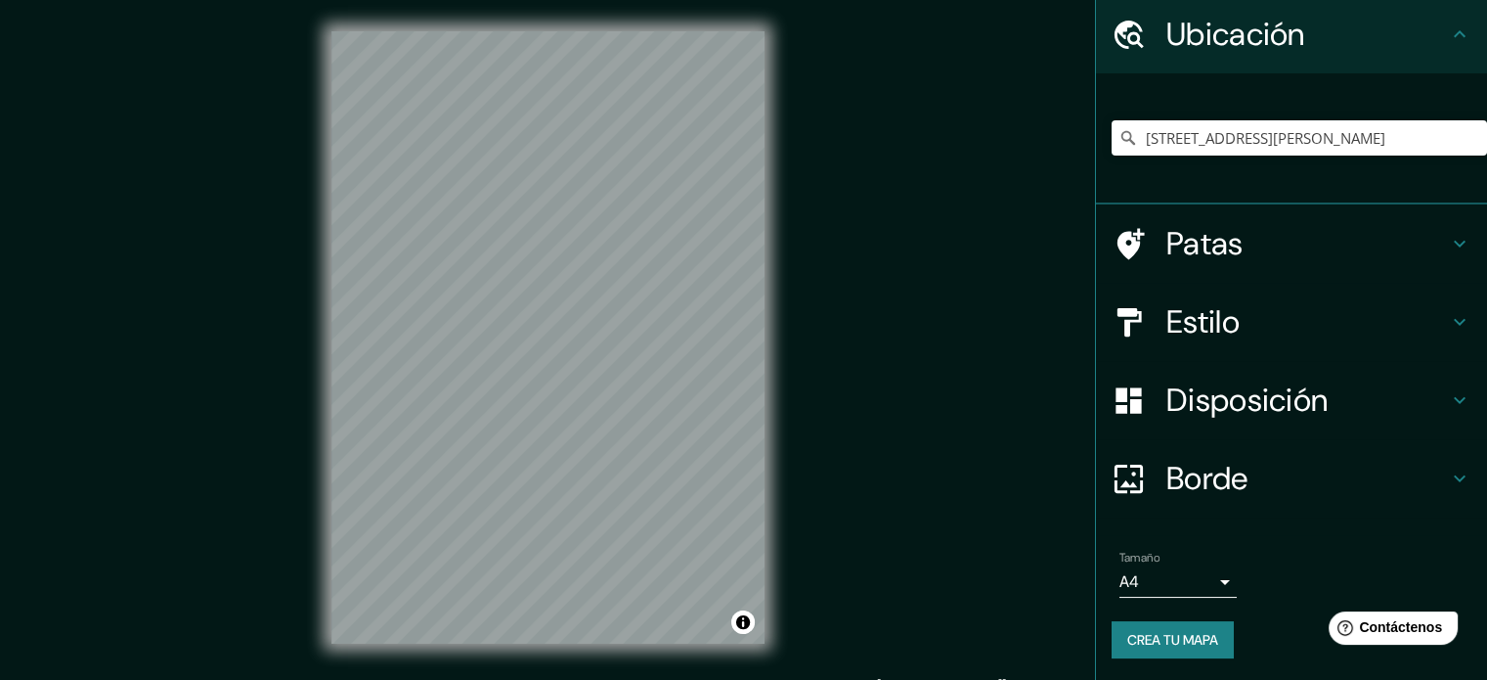
click at [1167, 644] on font "Crea tu mapa" at bounding box center [1173, 640] width 91 height 18
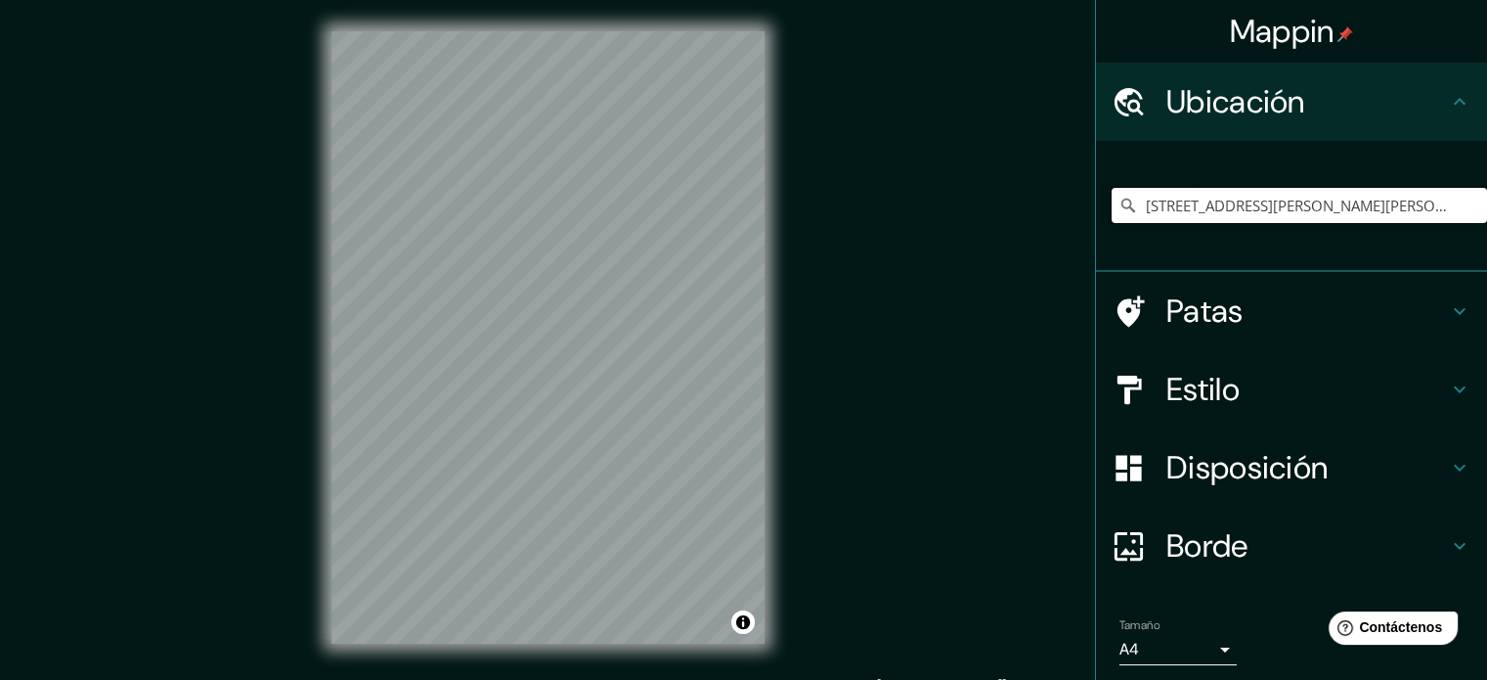
click at [1221, 207] on input "[STREET_ADDRESS][PERSON_NAME][PERSON_NAME]" at bounding box center [1300, 205] width 376 height 35
paste input "[STREET_ADDRESS][PERSON_NAME][PERSON_NAME]"
type input "[STREET_ADDRESS][PERSON_NAME][PERSON_NAME]"
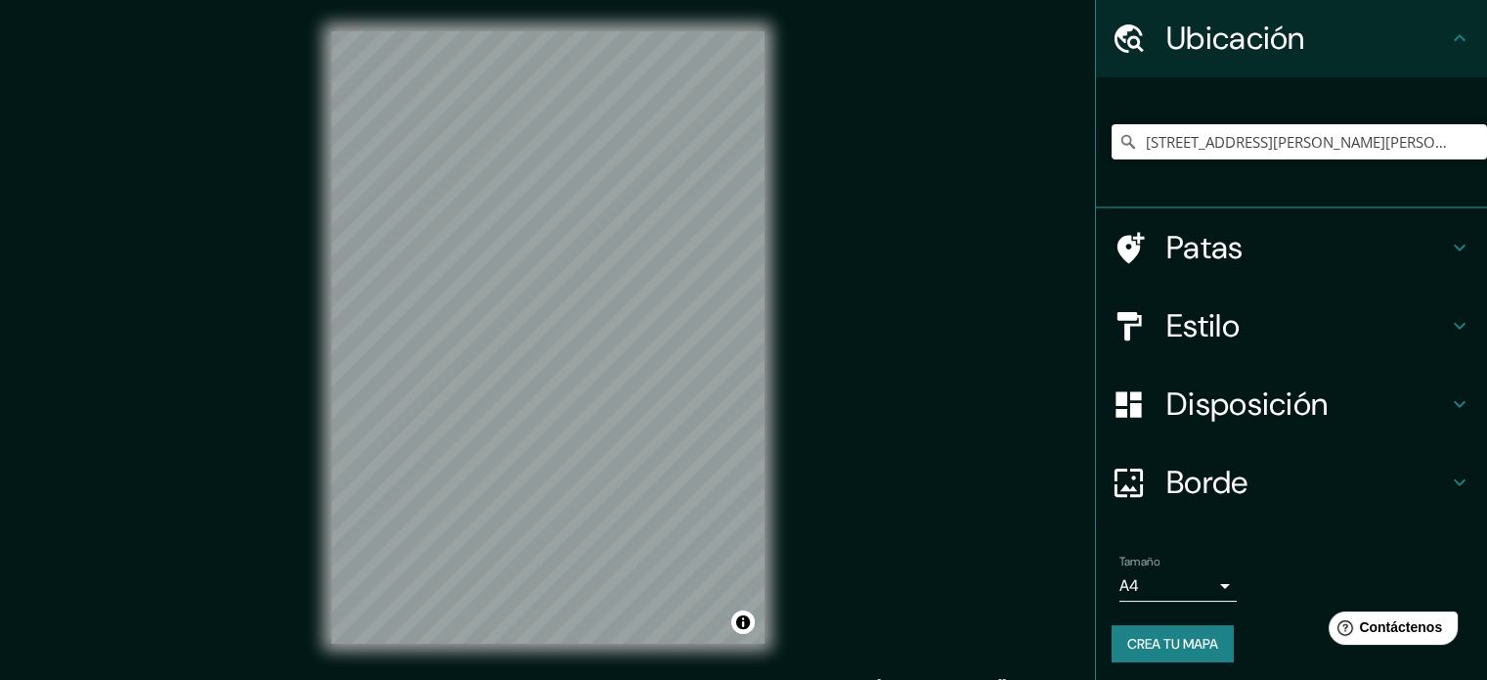
scroll to position [67, 0]
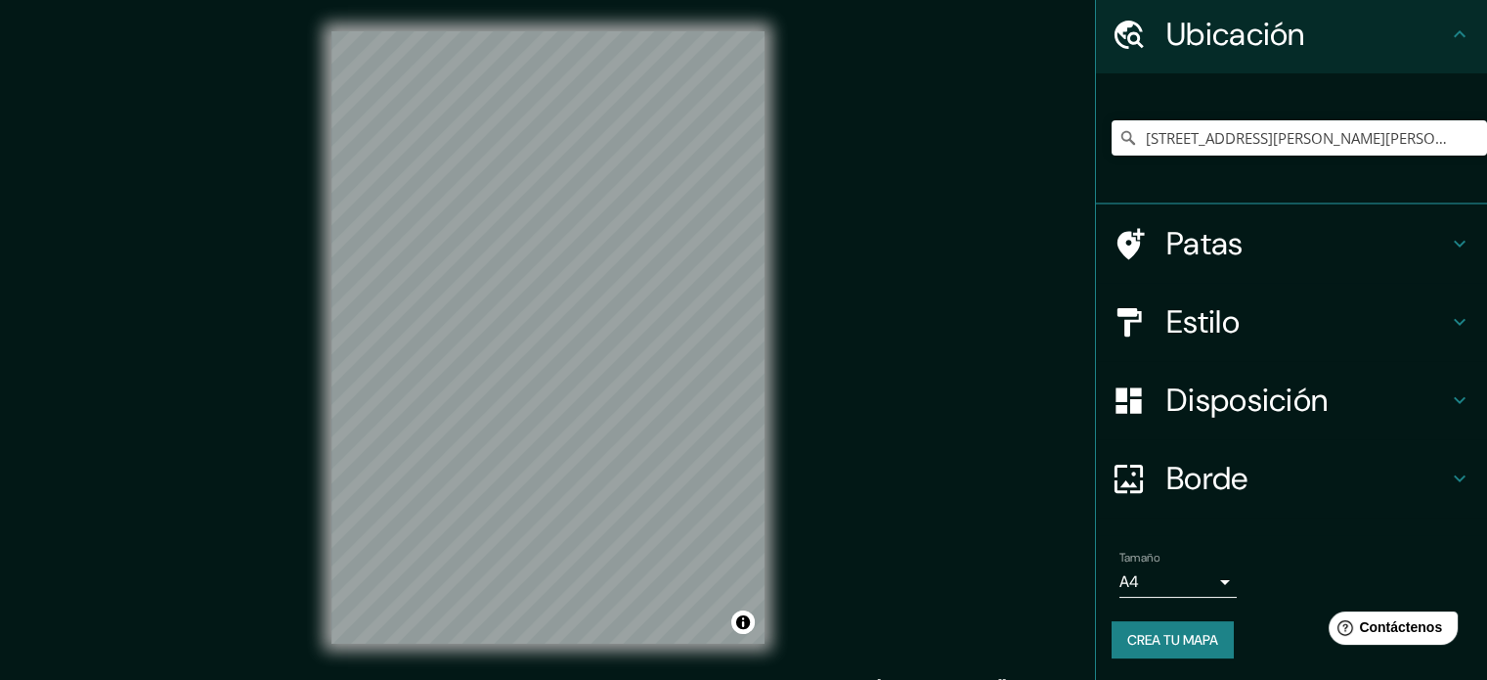
drag, startPoint x: 1168, startPoint y: 644, endPoint x: 1267, endPoint y: 319, distance: 340.6
click at [1333, 390] on ul "Ubicación [STREET_ADDRESS][PERSON_NAME][PERSON_NAME], [PERSON_NAME] [STREET_ADD…" at bounding box center [1291, 338] width 391 height 687
click at [1252, 304] on h4 "Estilo" at bounding box center [1308, 321] width 282 height 39
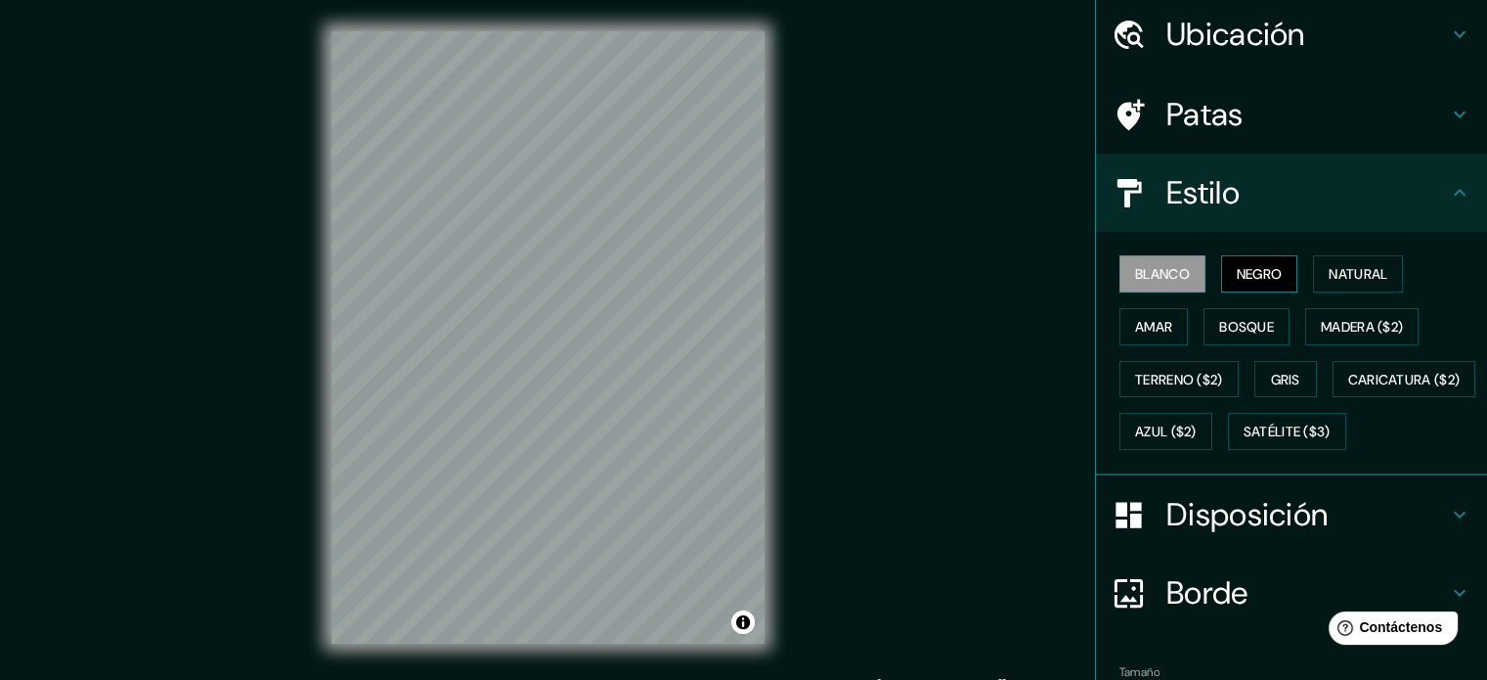
click at [1262, 265] on font "Negro" at bounding box center [1260, 274] width 46 height 18
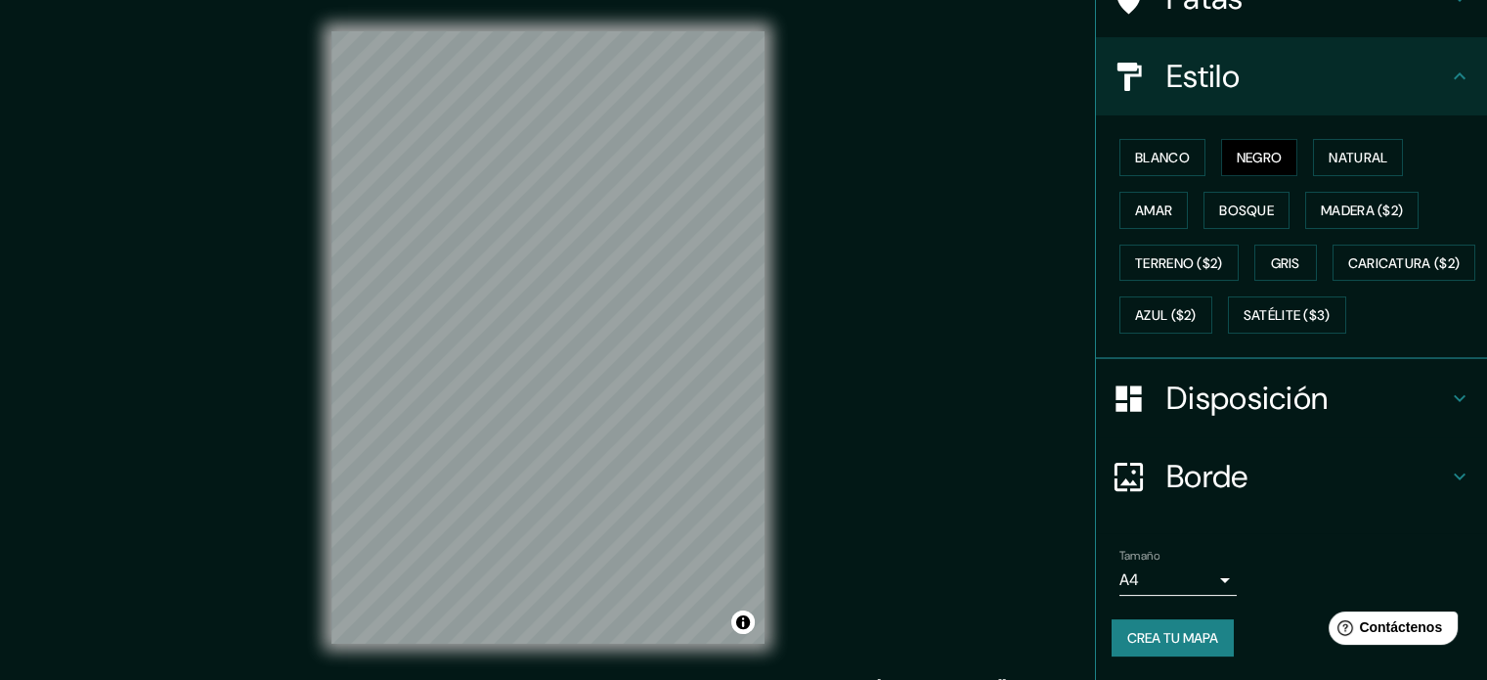
scroll to position [231, 0]
click at [1181, 644] on font "Crea tu mapa" at bounding box center [1173, 638] width 91 height 18
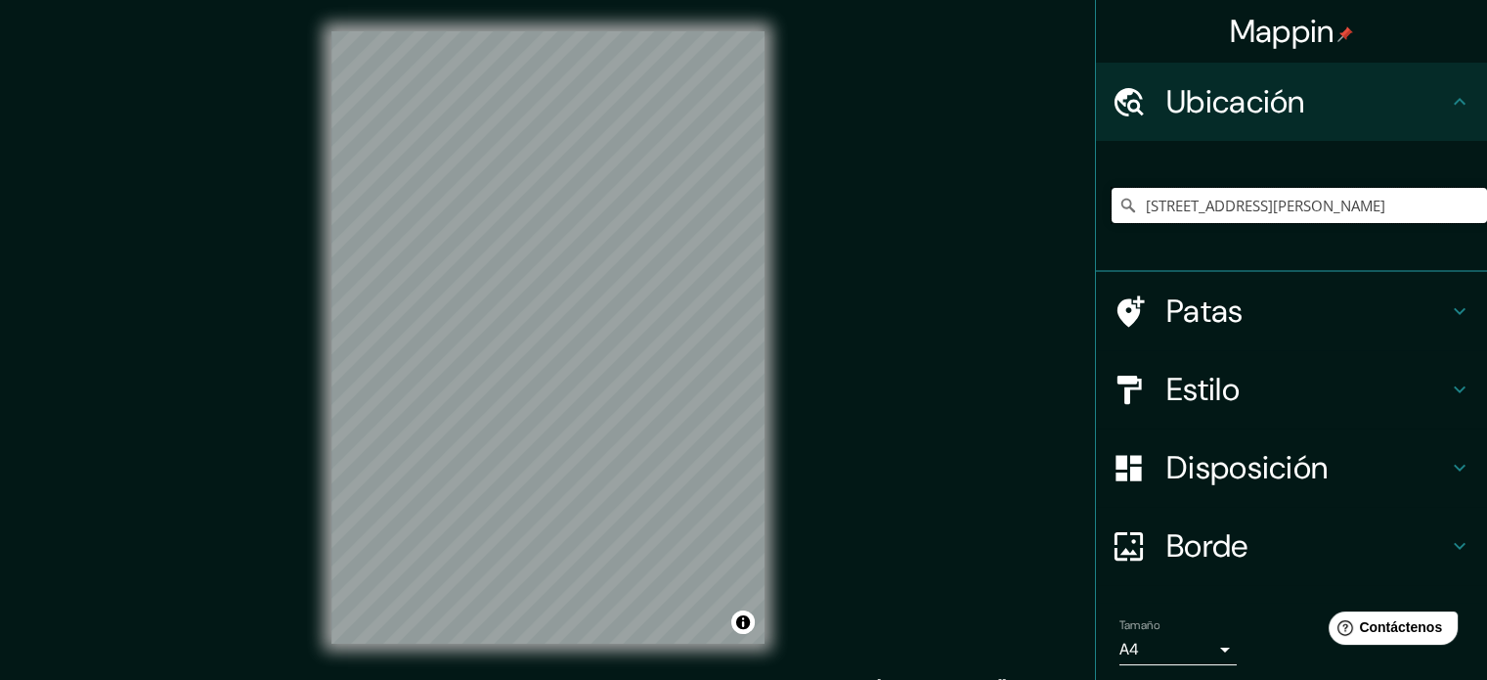
click at [1220, 210] on input "[STREET_ADDRESS][PERSON_NAME]" at bounding box center [1300, 205] width 376 height 35
click at [1220, 210] on input "4 Avenue Charles Et Émile Lestage, 33170 Gradignan, Francia" at bounding box center [1300, 205] width 376 height 35
paste input "4 Avenue Charles Et Émile Lestage, 33170 Gradignan, Francia"
type input "4 Avenue Charles Et Émile Lestage, 33170 Gradignan, Francia"
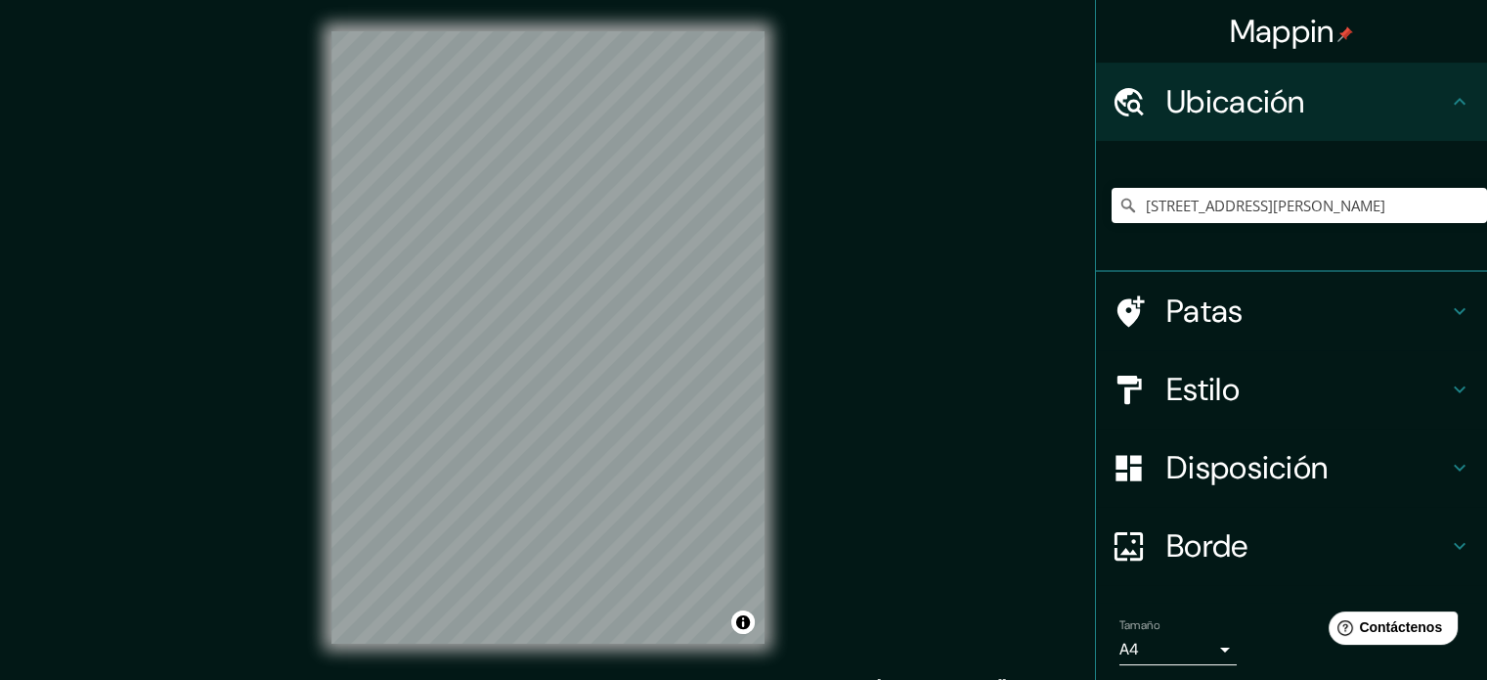
click at [1207, 389] on font "Estilo" at bounding box center [1203, 389] width 73 height 41
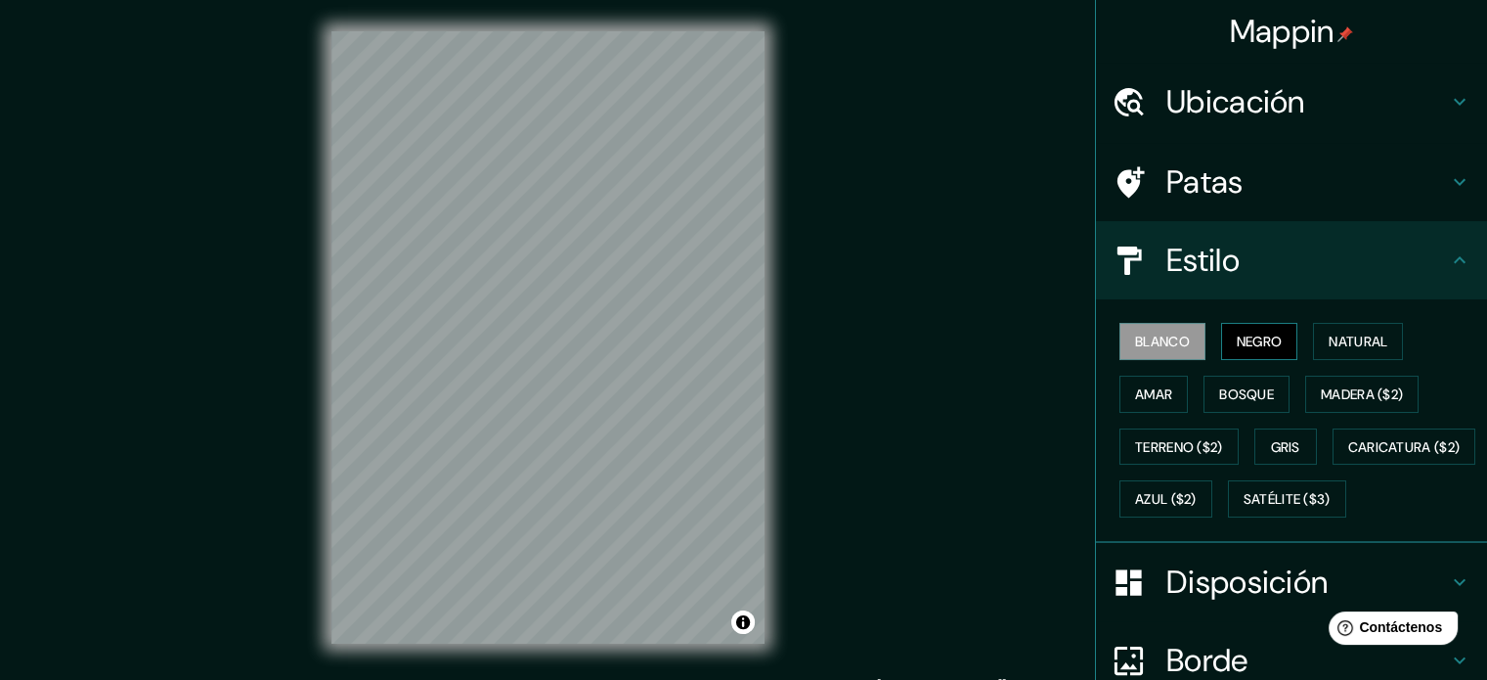
click at [1261, 327] on button "Negro" at bounding box center [1259, 341] width 77 height 37
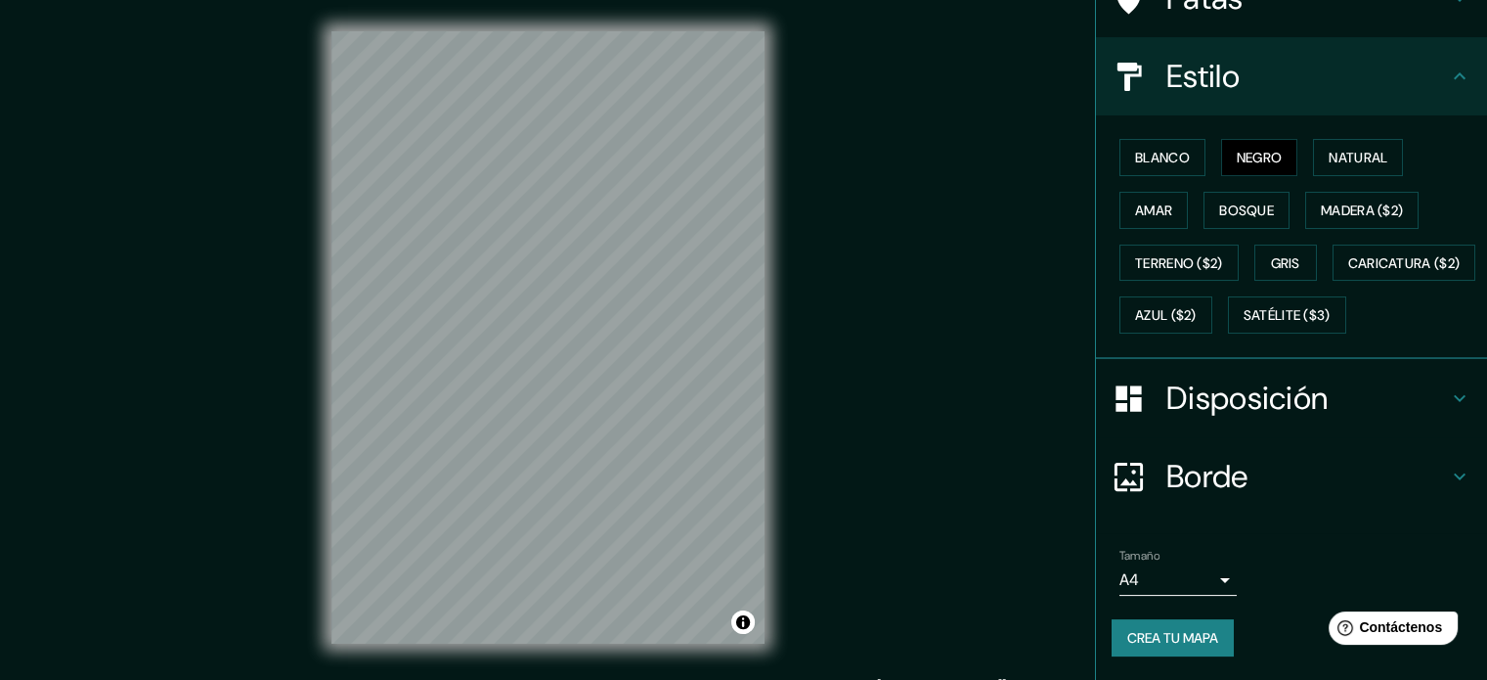
scroll to position [231, 0]
click at [1174, 644] on font "Crea tu mapa" at bounding box center [1173, 638] width 91 height 18
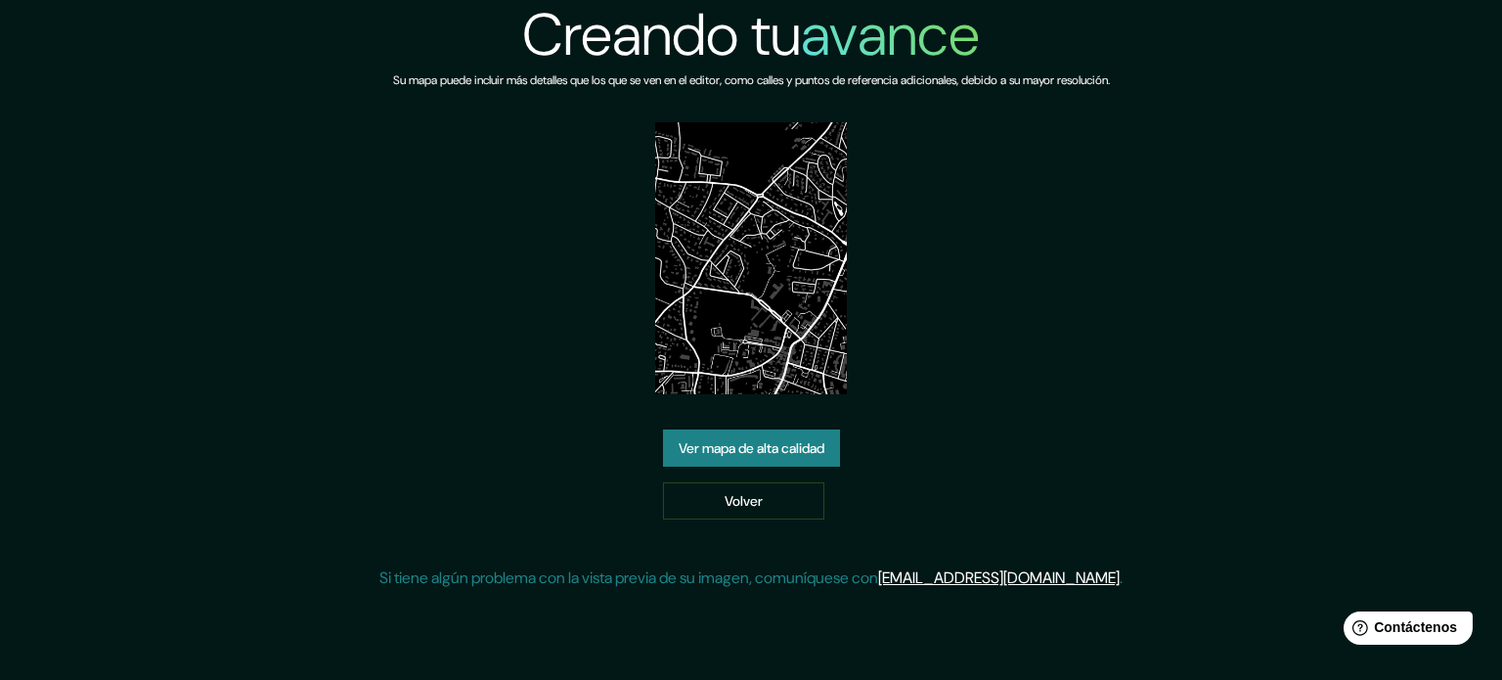
click at [804, 454] on font "Ver mapa de alta calidad" at bounding box center [752, 448] width 146 height 18
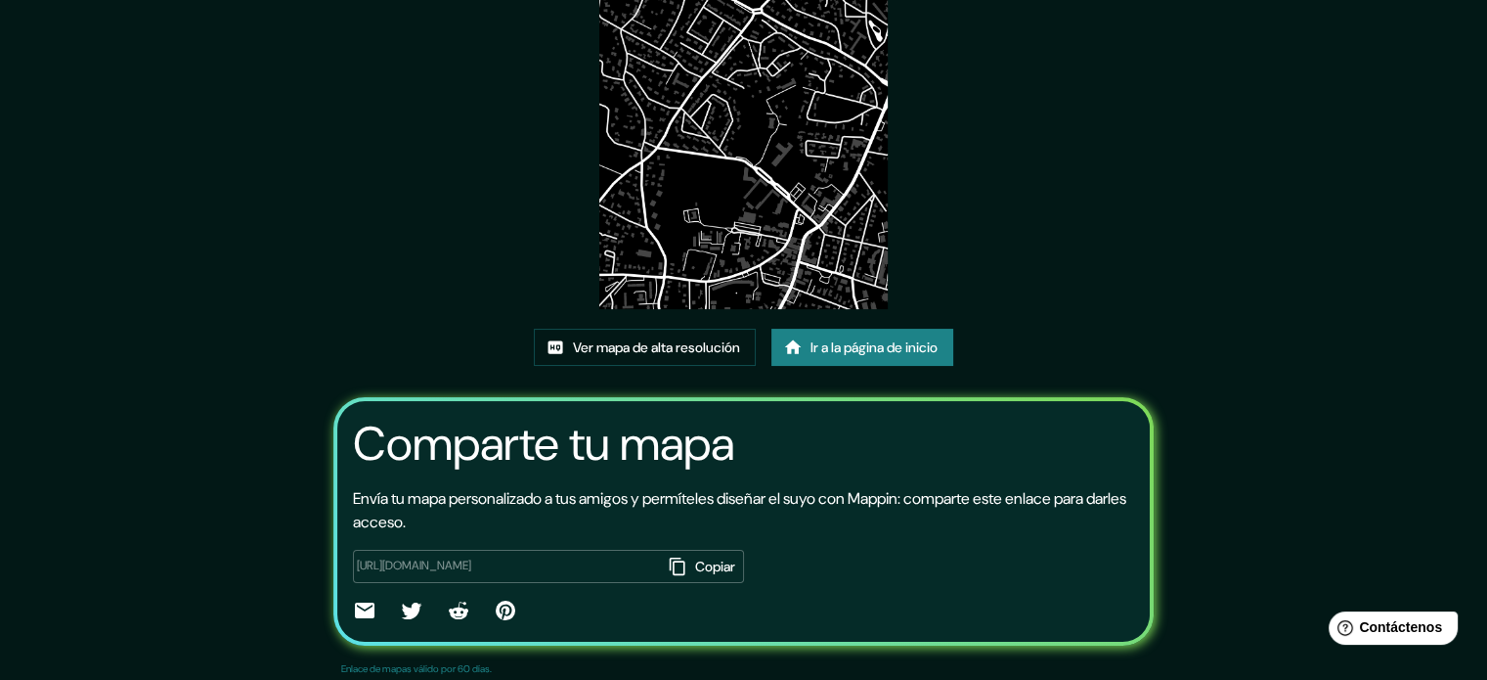
scroll to position [219, 0]
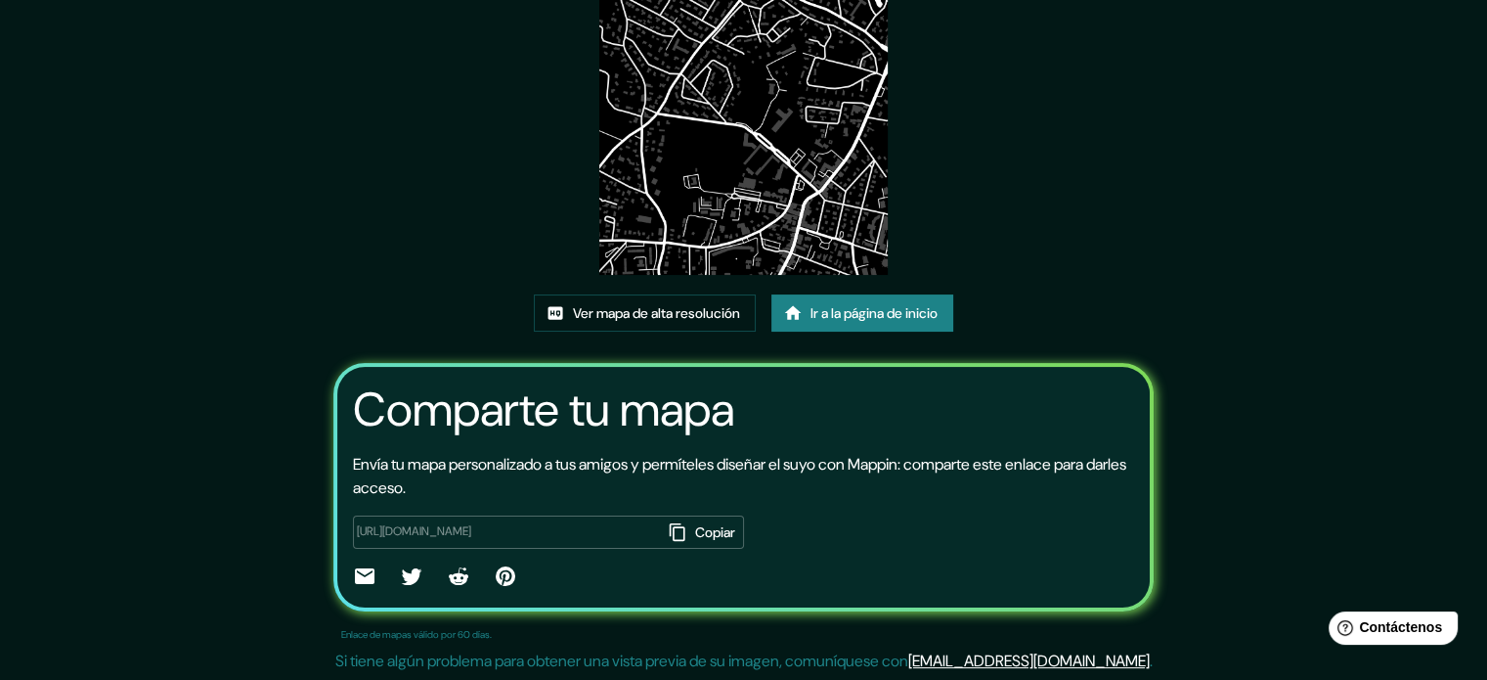
click at [695, 534] on font "Copiar" at bounding box center [715, 532] width 40 height 18
click at [637, 316] on font "Ver mapa de alta resolución" at bounding box center [656, 313] width 167 height 18
